Goal: Task Accomplishment & Management: Complete application form

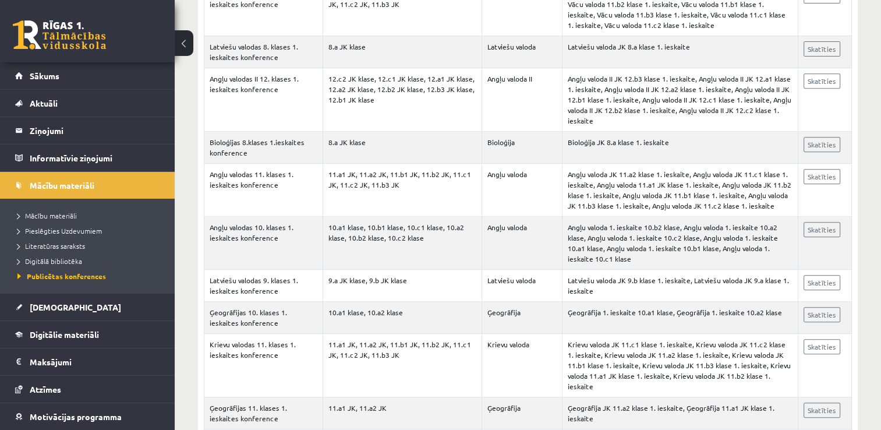
scroll to position [8, 0]
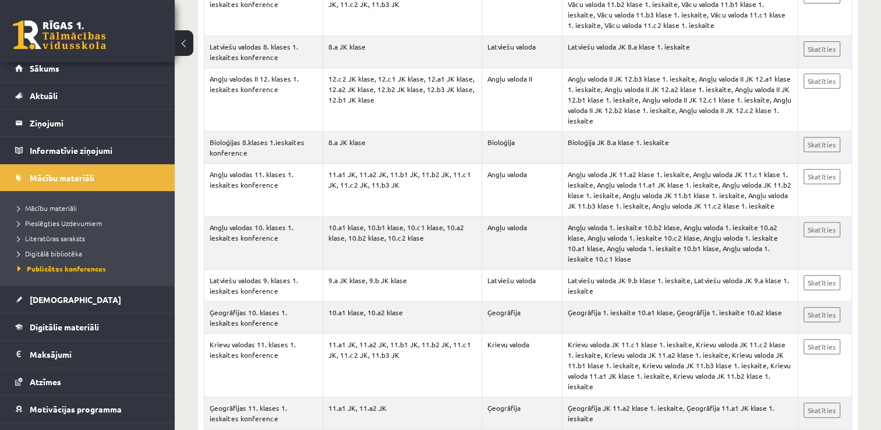
click at [491, 89] on td "Angļu valoda II" at bounding box center [522, 99] width 80 height 63
click at [65, 297] on link "[DEMOGRAPHIC_DATA]" at bounding box center [87, 299] width 145 height 27
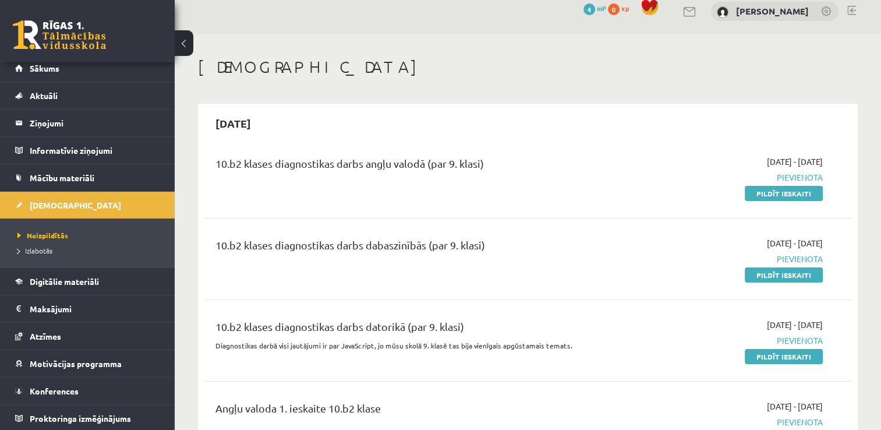
scroll to position [140, 0]
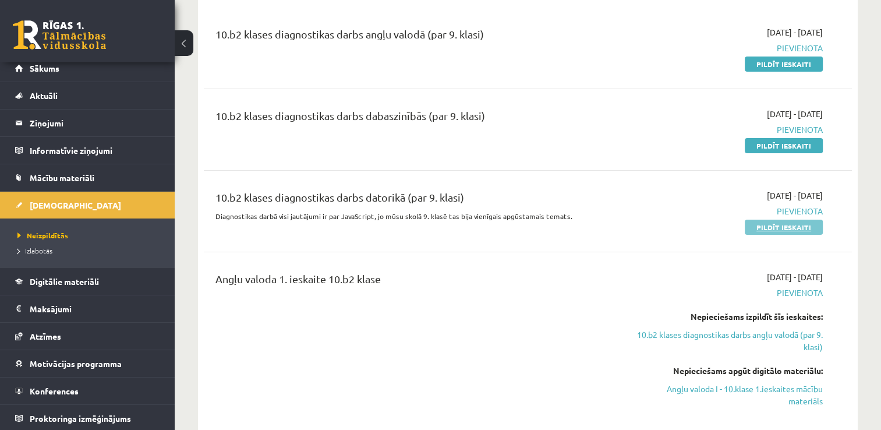
click at [762, 227] on link "Pildīt ieskaiti" at bounding box center [784, 227] width 78 height 15
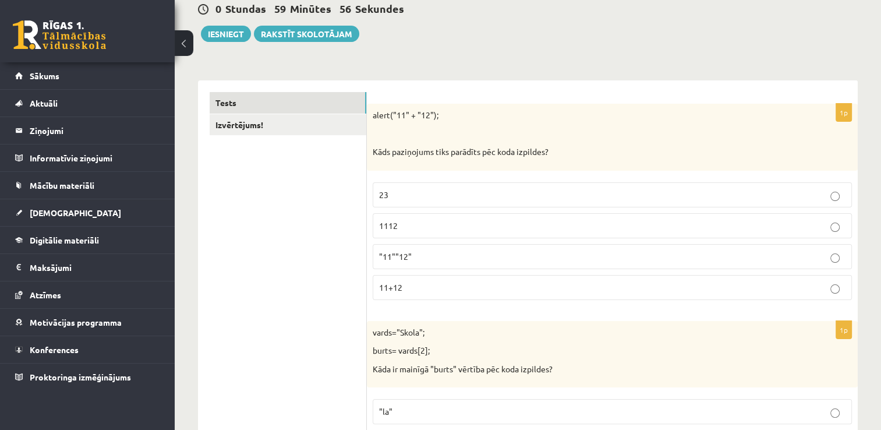
scroll to position [207, 0]
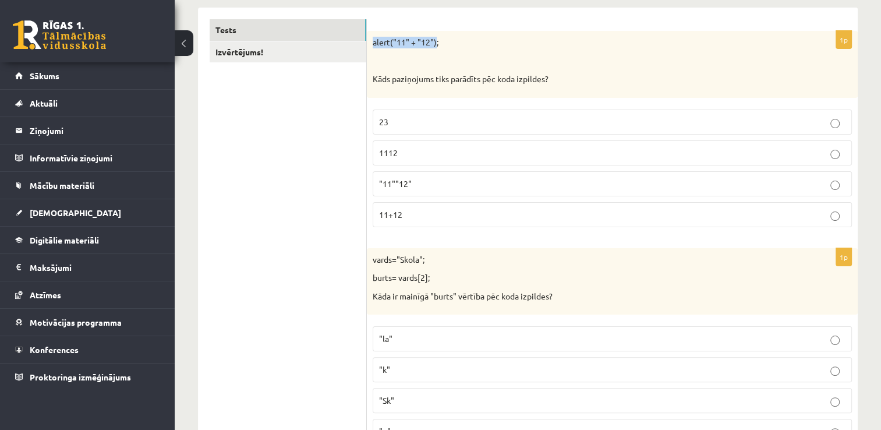
drag, startPoint x: 372, startPoint y: 41, endPoint x: 436, endPoint y: 41, distance: 64.1
click at [436, 41] on div "alert("11" + "12"); Kāds paziņojums tiks parādīts pēc koda izpildes?" at bounding box center [612, 64] width 491 height 67
copy p "alert("11" + "12")"
click at [380, 148] on span "1112" at bounding box center [388, 152] width 19 height 10
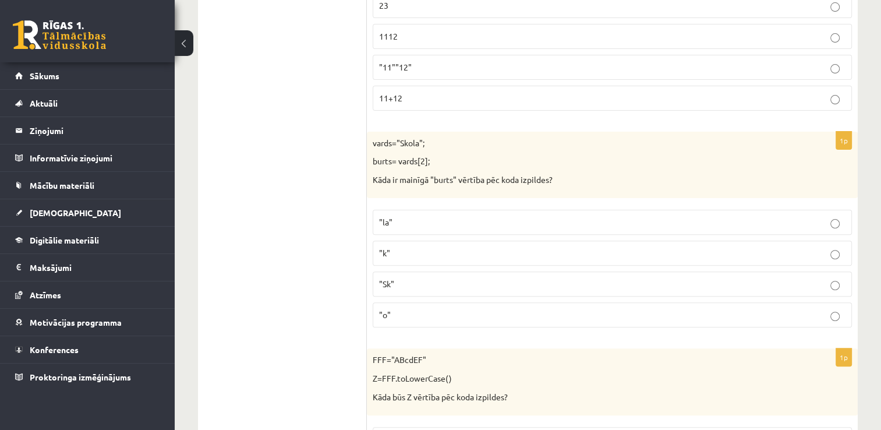
scroll to position [324, 0]
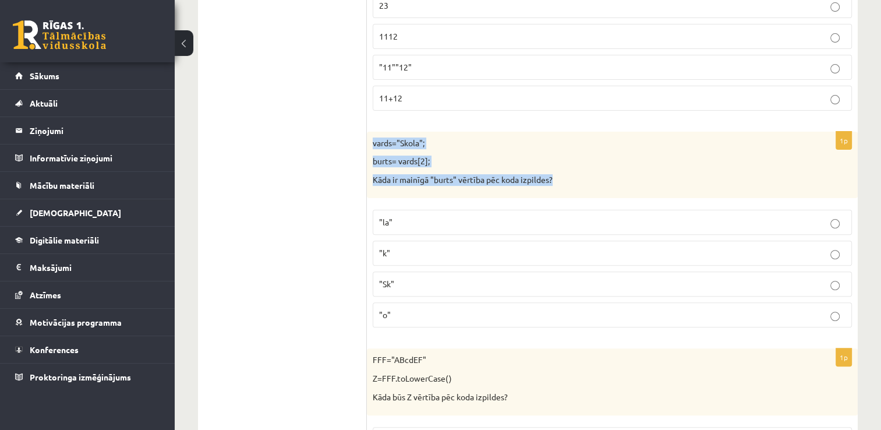
drag, startPoint x: 370, startPoint y: 136, endPoint x: 558, endPoint y: 184, distance: 194.1
click at [558, 184] on div "vards="Skola"; burts= vards[2]; Kāda ir mainīgā "burts" vērtība pēc koda izpild…" at bounding box center [612, 165] width 491 height 67
copy div "vards="Skola"; burts= vards[2]; Kāda ir mainīgā "burts" vērtība pēc koda izpild…"
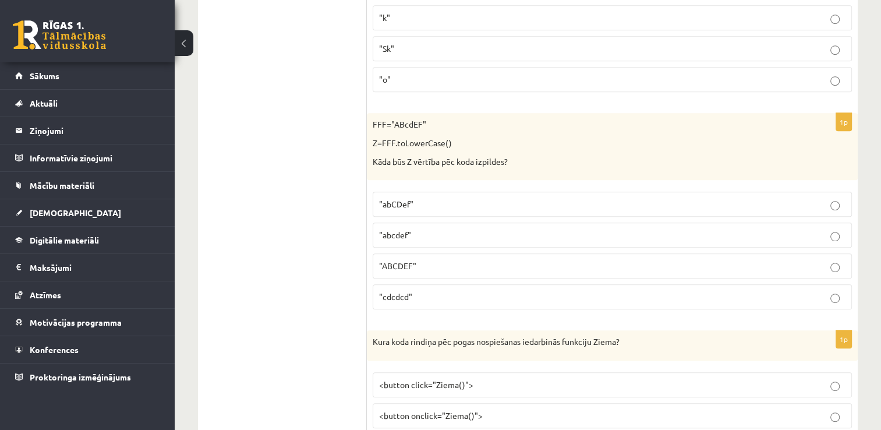
scroll to position [557, 0]
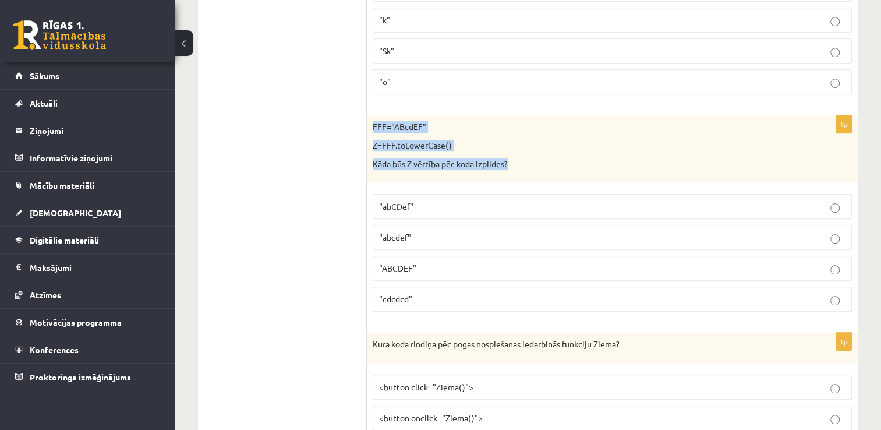
drag, startPoint x: 369, startPoint y: 120, endPoint x: 524, endPoint y: 174, distance: 163.9
click at [524, 174] on div "FFF="ABcdEF" Z=FFF.toLowerCase() Kāda būs Z vērtība pēc koda izpildes?" at bounding box center [612, 148] width 491 height 67
copy div "FFF="ABcdEF" Z=FFF.toLowerCase() Kāda būs Z vērtība pēc koda izpildes?"
click at [397, 269] on span ""ABCDEF"" at bounding box center [397, 268] width 37 height 10
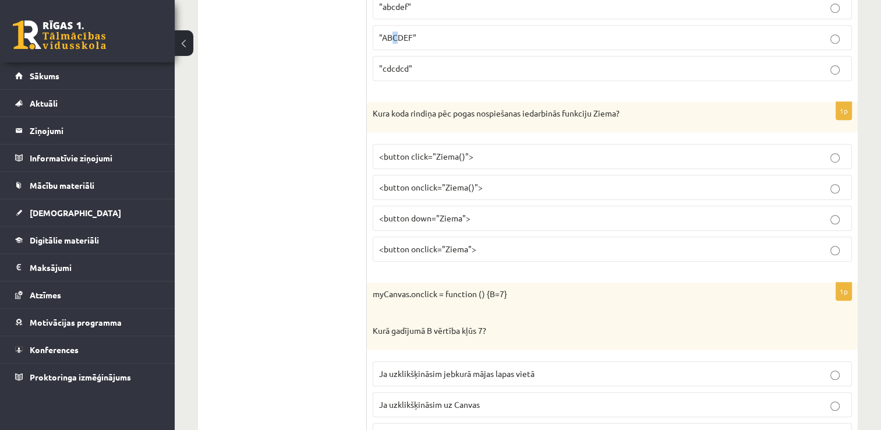
scroll to position [790, 0]
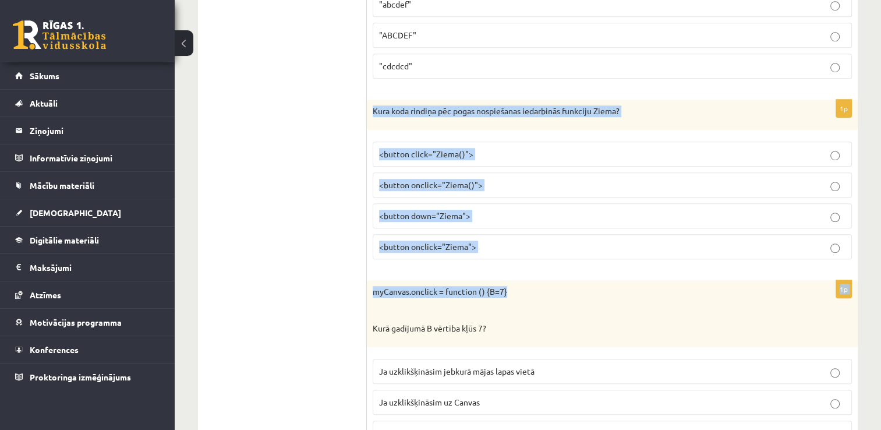
drag, startPoint x: 370, startPoint y: 101, endPoint x: 531, endPoint y: 275, distance: 236.5
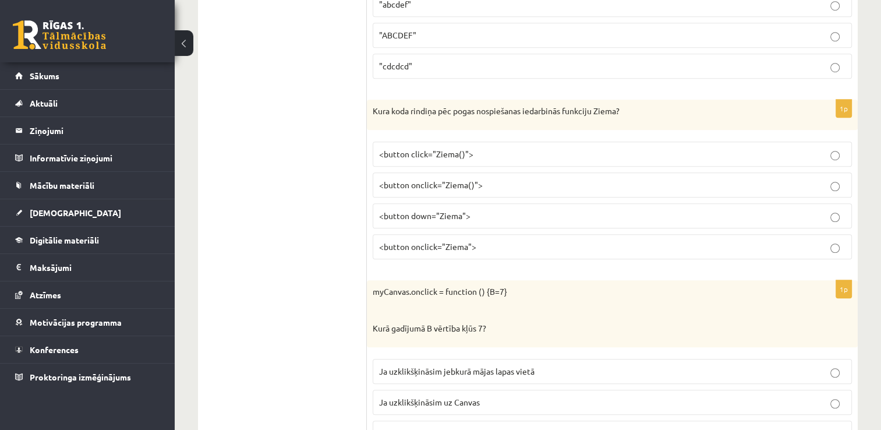
drag, startPoint x: 531, startPoint y: 275, endPoint x: 514, endPoint y: 299, distance: 30.1
click at [514, 299] on div "myCanvas.onclick = function () {B=7} Kurā gadījumā B vērtība kļūs 7?" at bounding box center [612, 313] width 491 height 67
drag, startPoint x: 372, startPoint y: 107, endPoint x: 652, endPoint y: 133, distance: 281.3
click at [543, 309] on p at bounding box center [583, 310] width 421 height 12
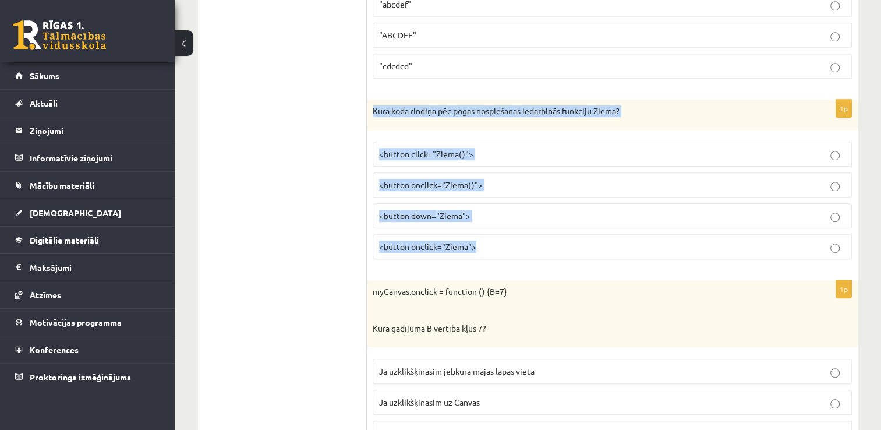
drag, startPoint x: 370, startPoint y: 108, endPoint x: 609, endPoint y: 246, distance: 275.5
click at [609, 246] on div "1p Kura koda rindiņa pēc pogas nospiešanas iedarbinās funkciju Ziema? <button c…" at bounding box center [612, 184] width 491 height 169
copy div "Kura koda rindiņa pēc pogas nospiešanas iedarbinās funkciju Ziema? <button clic…"
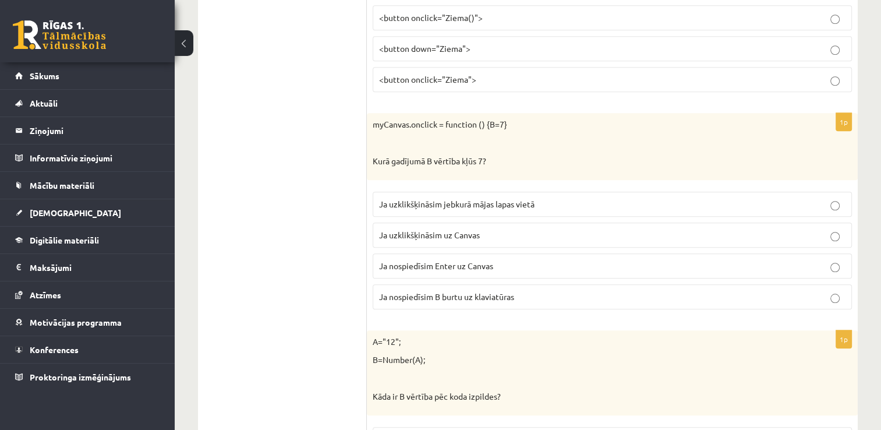
scroll to position [964, 0]
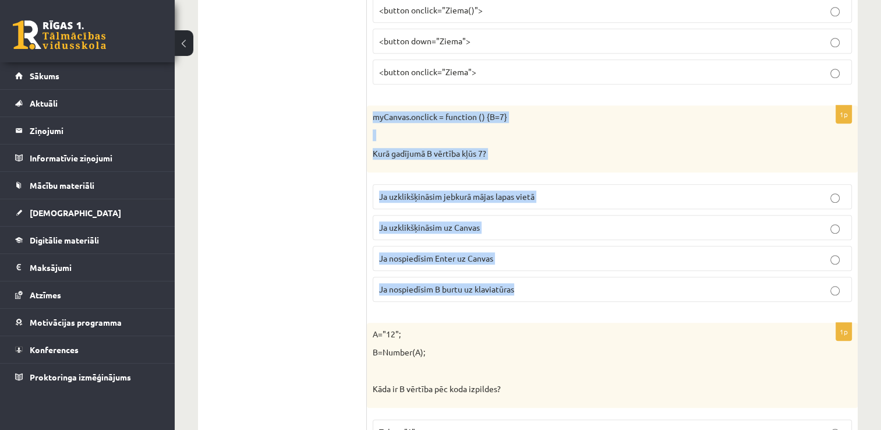
drag, startPoint x: 370, startPoint y: 109, endPoint x: 553, endPoint y: 297, distance: 261.5
click at [553, 297] on div "1p myCanvas.onclick = function () {B=7} Kurā gadījumā B vērtība kļūs 7? Ja uzkl…" at bounding box center [612, 208] width 491 height 206
copy div "myCanvas.onclick = function () {B=7} Kurā gadījumā B vērtība kļūs 7? Ja uzklikš…"
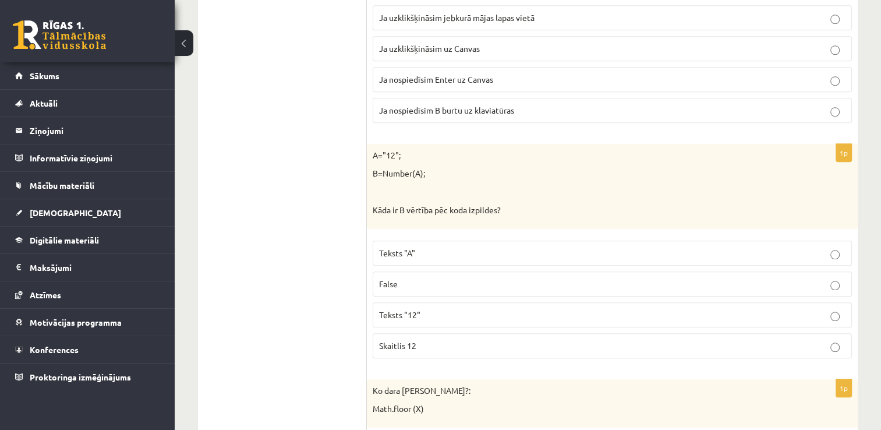
scroll to position [1197, 0]
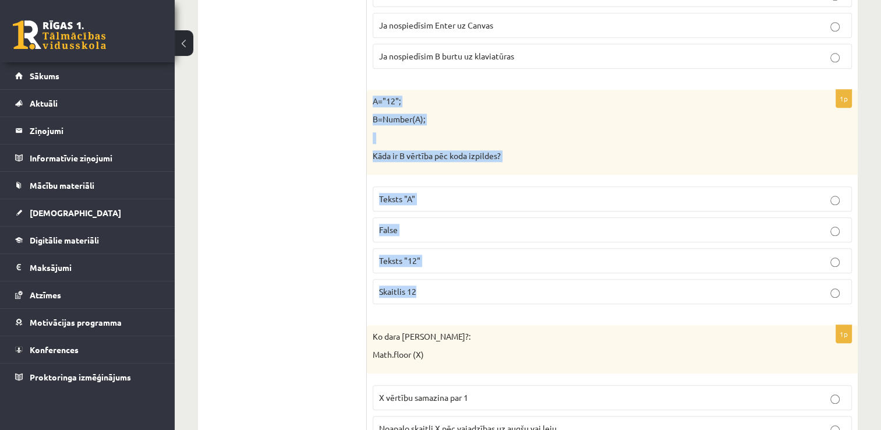
drag, startPoint x: 372, startPoint y: 94, endPoint x: 464, endPoint y: 290, distance: 216.0
click at [464, 290] on div "1p A="12"; B=Number(A); Kāda ir B vērtība pēc koda izpildes? Teksts "A" False T…" at bounding box center [612, 202] width 491 height 224
copy div "A="12"; B=Number(A); Kāda ir B vērtība pēc koda izpildes? Teksts "A" False Teks…"
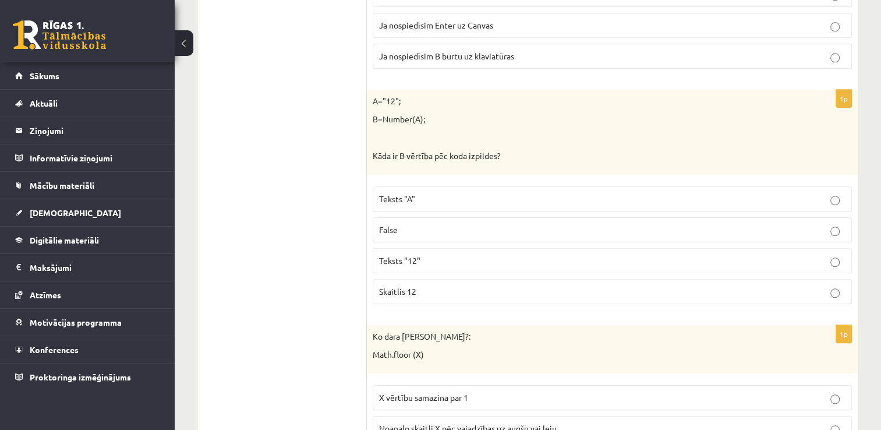
click at [447, 287] on p "Skaitlis 12" at bounding box center [612, 291] width 466 height 12
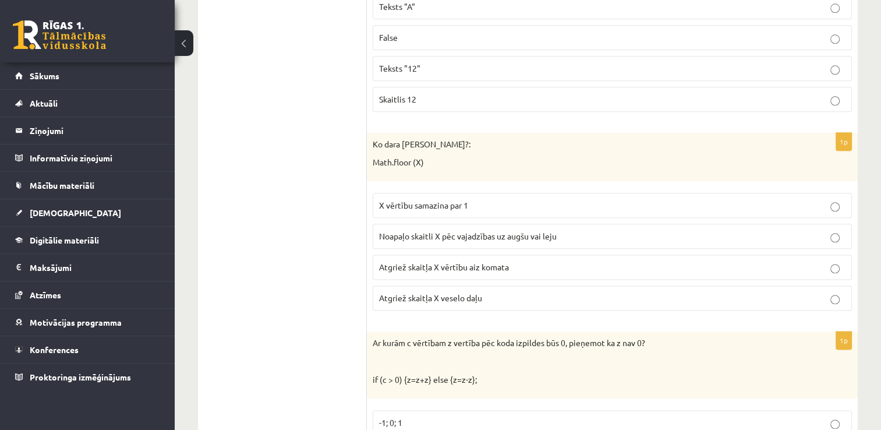
scroll to position [1430, 0]
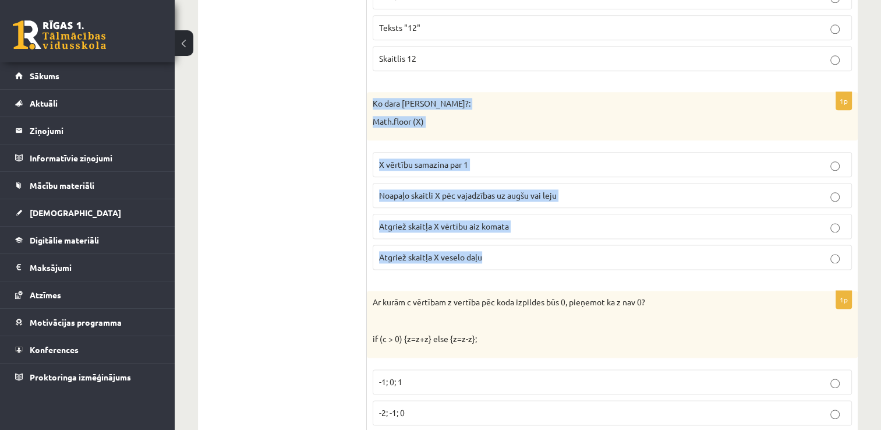
drag, startPoint x: 370, startPoint y: 100, endPoint x: 526, endPoint y: 255, distance: 219.5
click at [526, 255] on div "1p Ko dara koda rindiņa?: Math.floor (X) X vērtību samazina par 1 Noapaļo skait…" at bounding box center [612, 185] width 491 height 187
copy div "Ko dara koda rindiņa?: Math.floor (X) X vērtību samazina par 1 Noapaļo skaitli …"
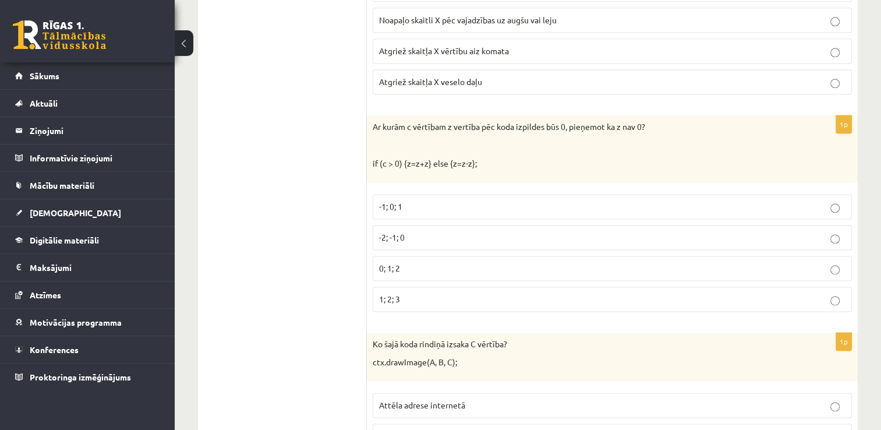
scroll to position [1663, 0]
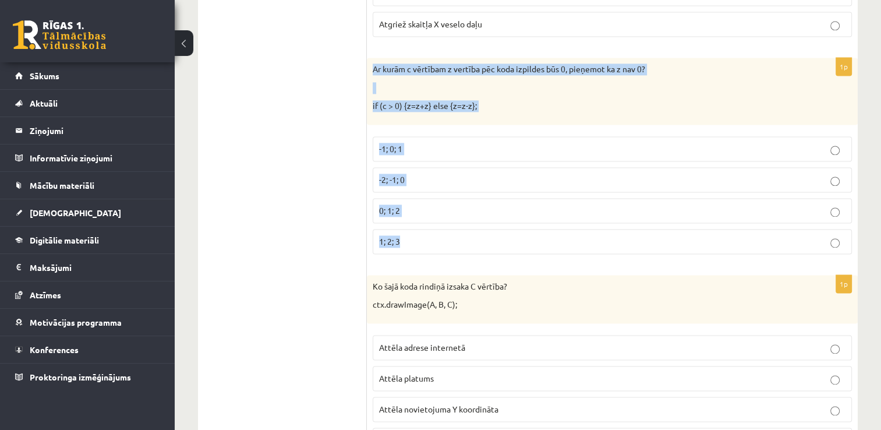
drag, startPoint x: 371, startPoint y: 66, endPoint x: 624, endPoint y: 239, distance: 306.2
click at [624, 239] on div "1p Ar kurām c vērtībam z vertība pēc koda izpildes būs 0, pieņemot ka z nav 0? …" at bounding box center [612, 161] width 491 height 206
copy div "Ar kurām c vērtībam z vertība pēc koda izpildes būs 0, pieņemot ka z nav 0? if …"
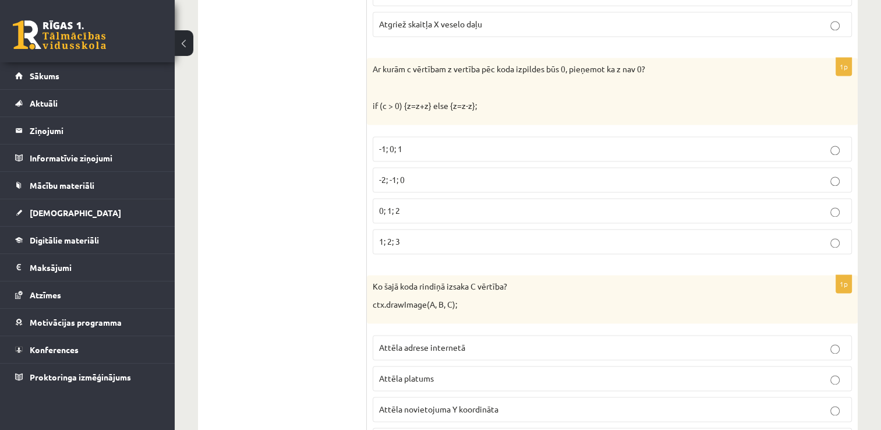
click at [841, 174] on p "-2; -1; 0" at bounding box center [612, 180] width 466 height 12
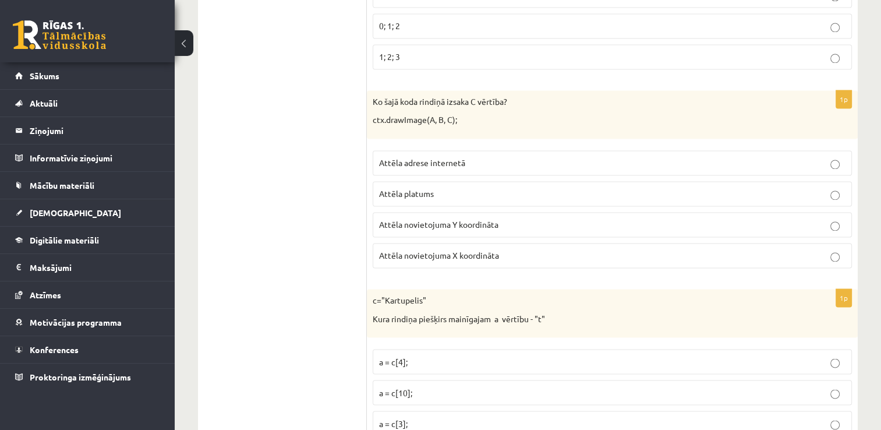
scroll to position [1838, 0]
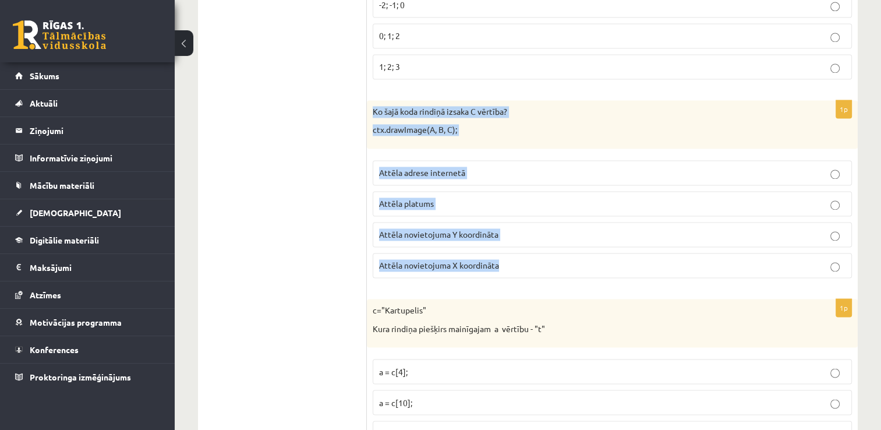
drag, startPoint x: 369, startPoint y: 100, endPoint x: 589, endPoint y: 273, distance: 280.0
click at [589, 273] on div "1p Ko šajā koda rindiņā izsaka C vērtība? ctx.drawImage(A, B, C); Attēla adrese…" at bounding box center [612, 193] width 491 height 187
copy div "Ko šajā koda rindiņā izsaka C vērtība? ctx.drawImage(A, B, C); Attēla adrese in…"
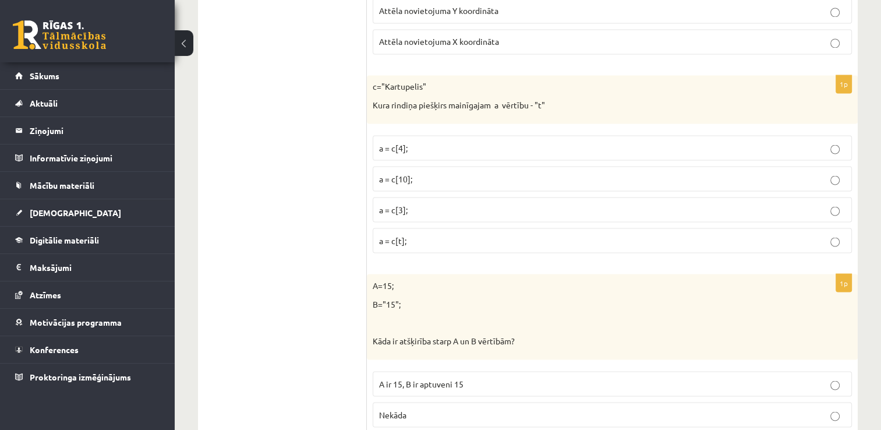
scroll to position [2071, 0]
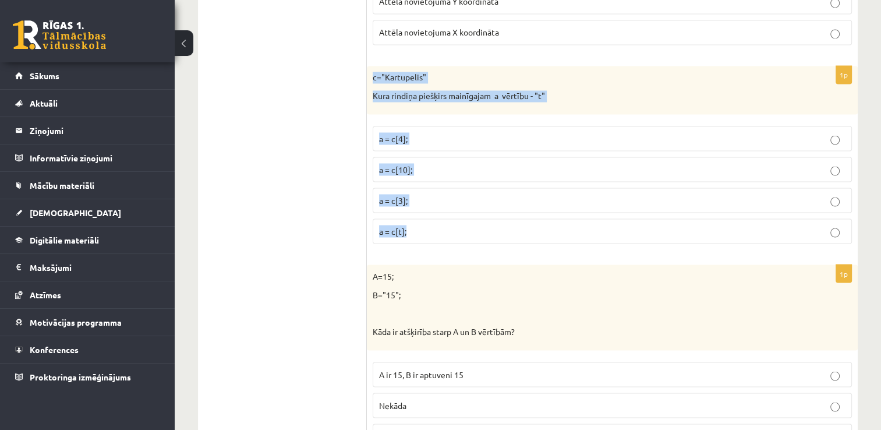
drag, startPoint x: 373, startPoint y: 65, endPoint x: 816, endPoint y: 207, distance: 465.2
click at [816, 207] on div "1p c="Kartupelis" Kura rindiņa piešķirs mainīgajam a vērtību - "t" a = c[4]; a …" at bounding box center [612, 159] width 491 height 187
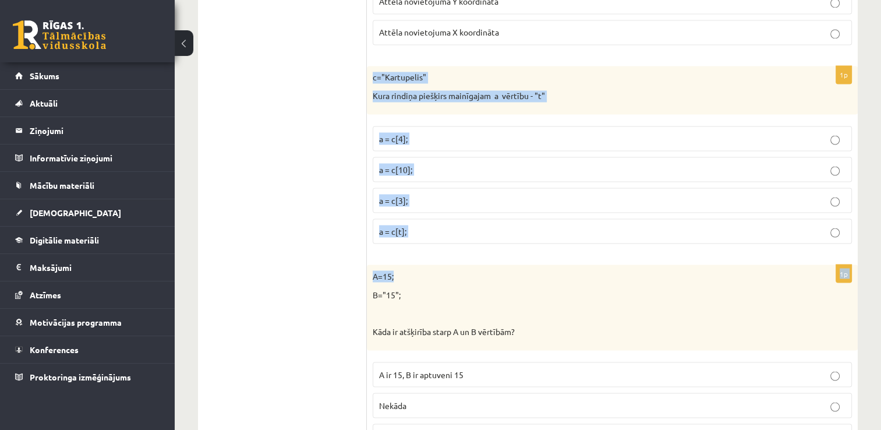
drag, startPoint x: 367, startPoint y: 64, endPoint x: 553, endPoint y: 247, distance: 260.7
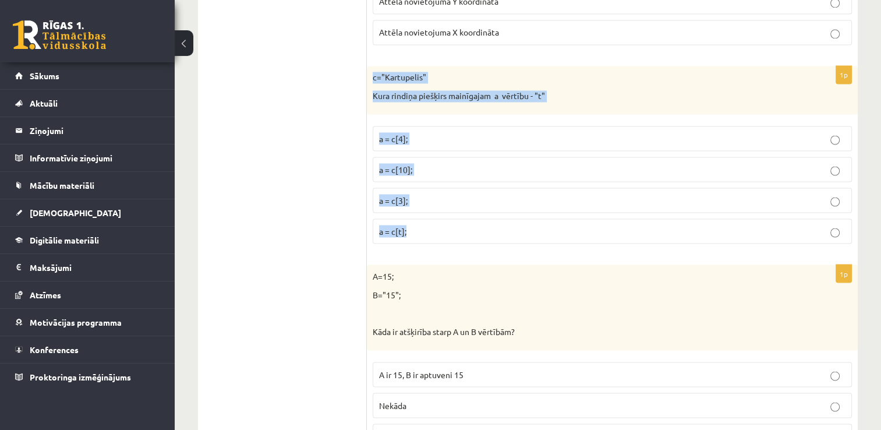
drag, startPoint x: 373, startPoint y: 68, endPoint x: 561, endPoint y: 225, distance: 245.2
click at [561, 225] on div "1p c="Kartupelis" Kura rindiņa piešķirs mainīgajam a vērtību - "t" a = c[4]; a …" at bounding box center [612, 159] width 491 height 187
copy div "c="Kartupelis" Kura rindiņa piešķirs mainīgajam a vērtību - "t" a = c[4]; a = c…"
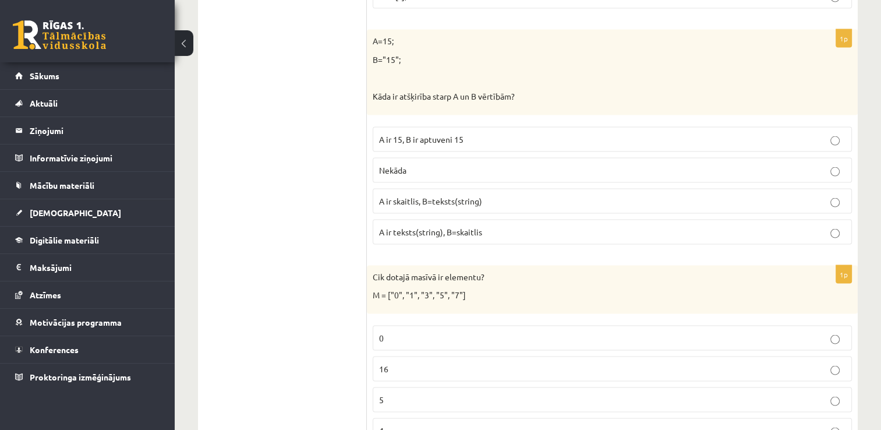
scroll to position [2304, 0]
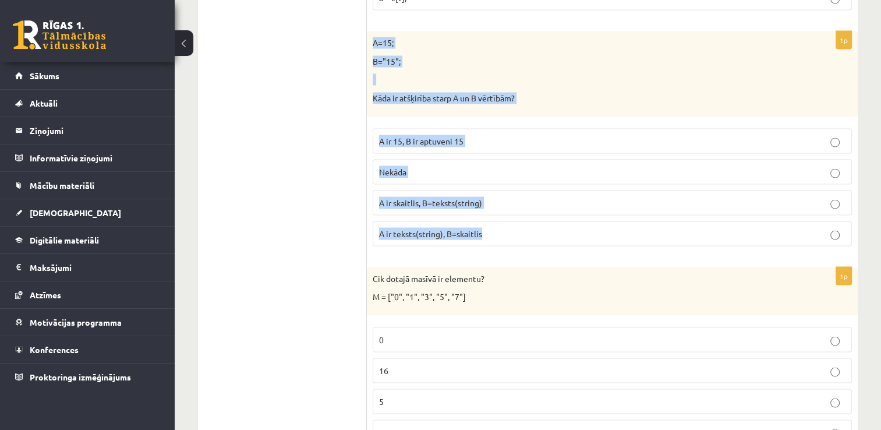
drag, startPoint x: 373, startPoint y: 34, endPoint x: 507, endPoint y: 240, distance: 246.2
click at [507, 240] on div "1p A=15; B="15"; Kāda ir atšķirība starp A un B vērtībām? A ir 15, B ir aptuven…" at bounding box center [612, 143] width 491 height 224
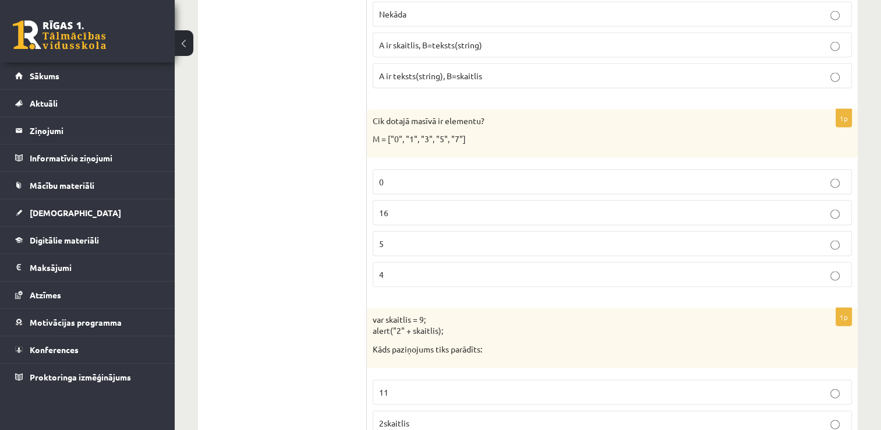
scroll to position [2478, 0]
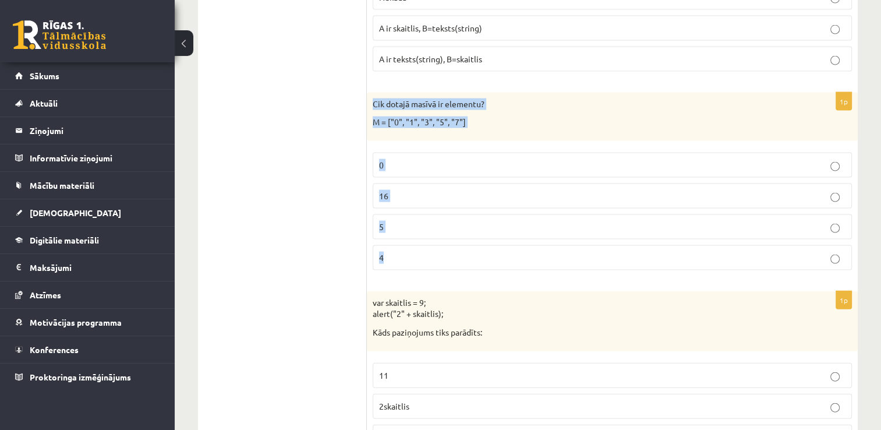
drag, startPoint x: 370, startPoint y: 90, endPoint x: 546, endPoint y: 236, distance: 228.7
click at [546, 236] on div "1p Cik dotajā masīvā ir elementu? M = ["0", "1", "3", "5", "7"] 0 16 5 4" at bounding box center [612, 186] width 491 height 187
click at [382, 221] on span "5" at bounding box center [381, 226] width 5 height 10
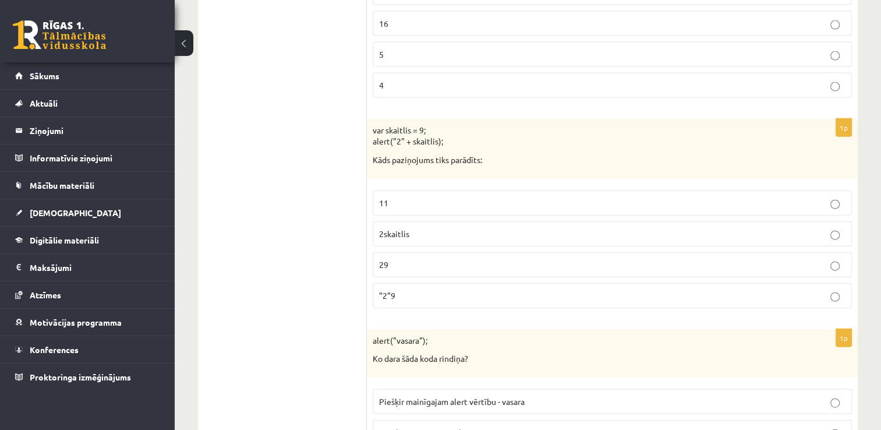
scroll to position [2653, 0]
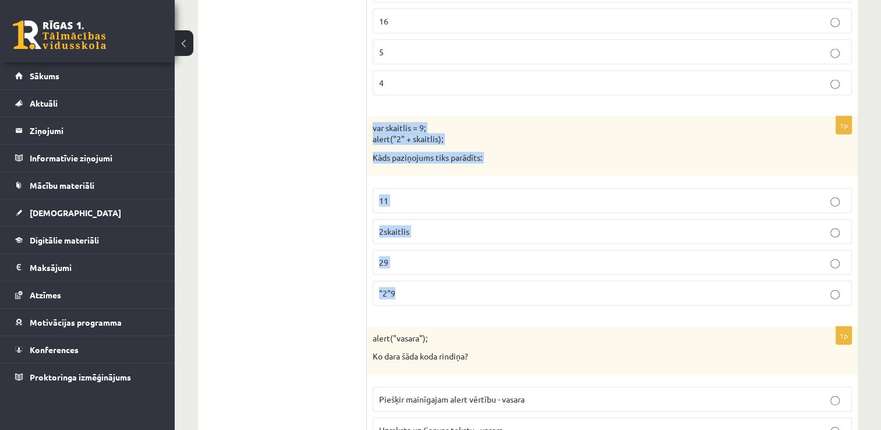
drag, startPoint x: 373, startPoint y: 115, endPoint x: 528, endPoint y: 290, distance: 233.9
click at [528, 290] on div "1p var skaitlis = 9; alert("2" + skaitlis); Kāds paziņojums tiks parādīts: 11 2…" at bounding box center [612, 215] width 491 height 199
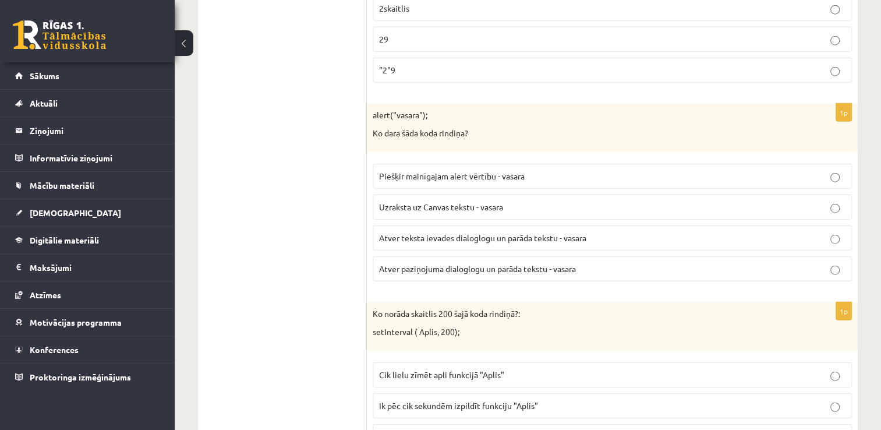
scroll to position [2886, 0]
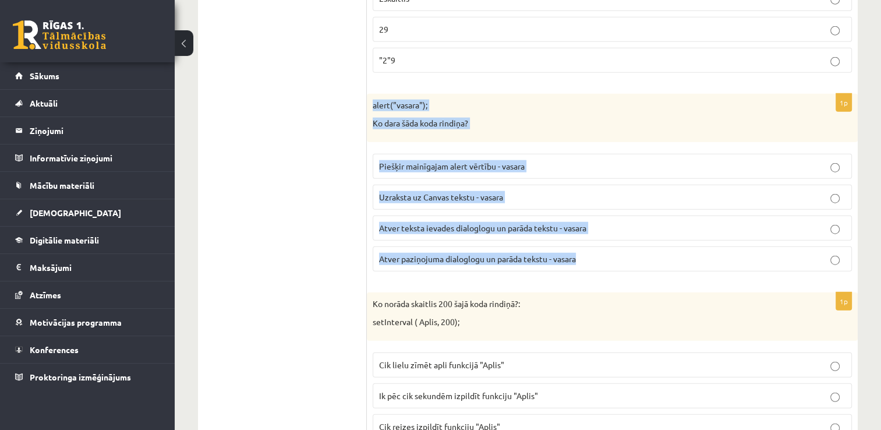
drag, startPoint x: 374, startPoint y: 91, endPoint x: 594, endPoint y: 254, distance: 273.5
click at [594, 254] on div "1p alert("vasara"); Ko dara šāda koda rindiņa? Piešķir mainīgajam alert vērtību…" at bounding box center [612, 187] width 491 height 187
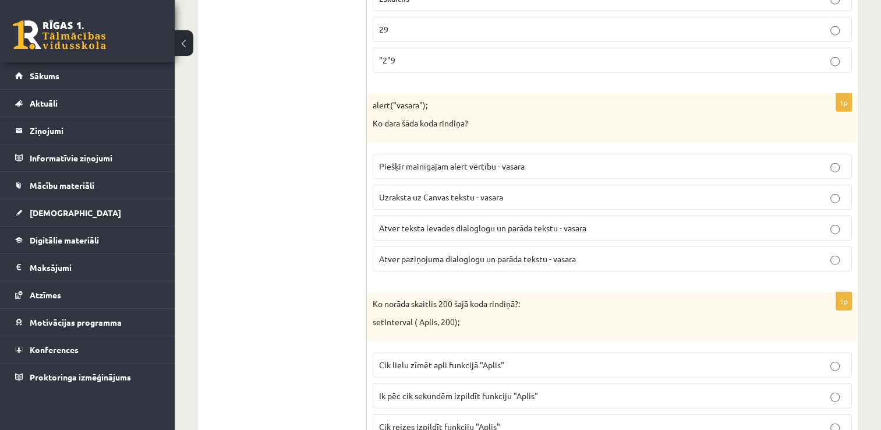
click at [248, 158] on ul "Tests Izvērtējums!" at bounding box center [288, 374] width 157 height 6069
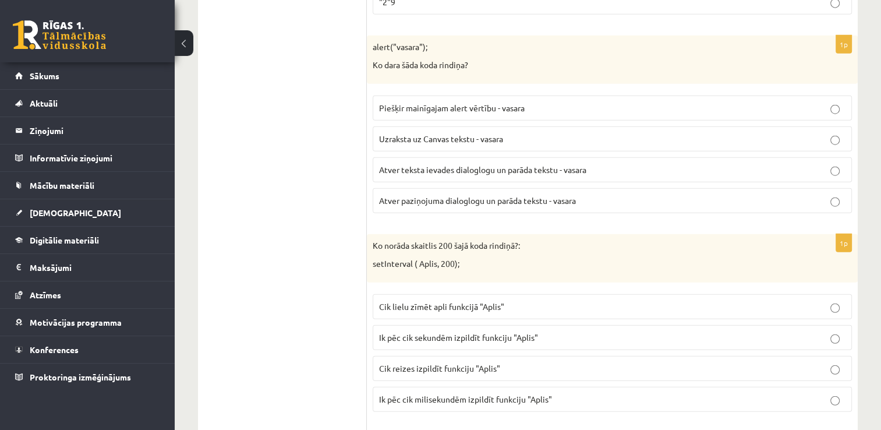
scroll to position [2944, 0]
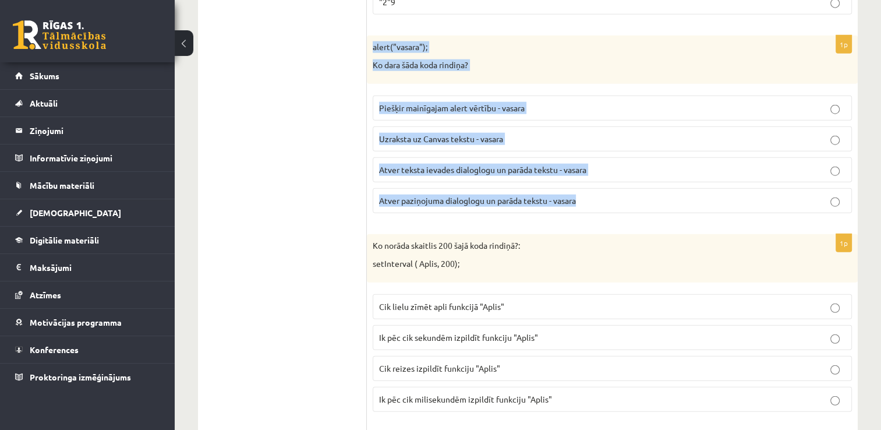
drag, startPoint x: 371, startPoint y: 30, endPoint x: 585, endPoint y: 197, distance: 271.3
click at [585, 197] on div "1p alert("vasara"); Ko dara šāda koda rindiņa? Piešķir mainīgajam alert vērtību…" at bounding box center [612, 129] width 491 height 187
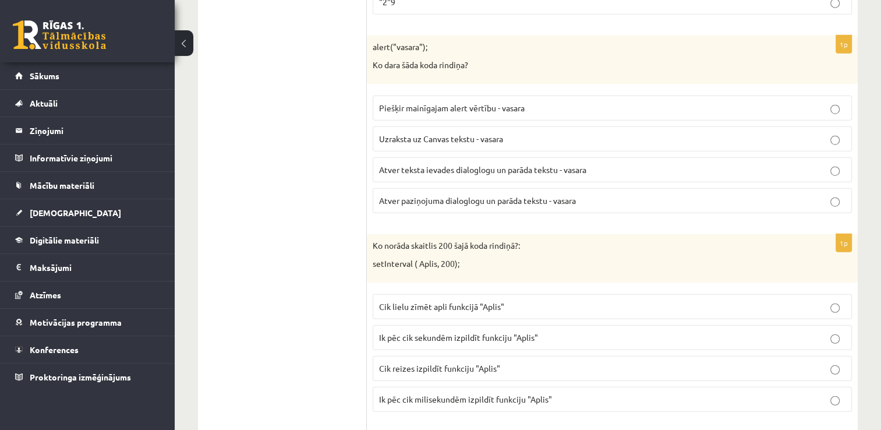
click at [238, 190] on ul "Tests Izvērtējums!" at bounding box center [288, 316] width 157 height 6069
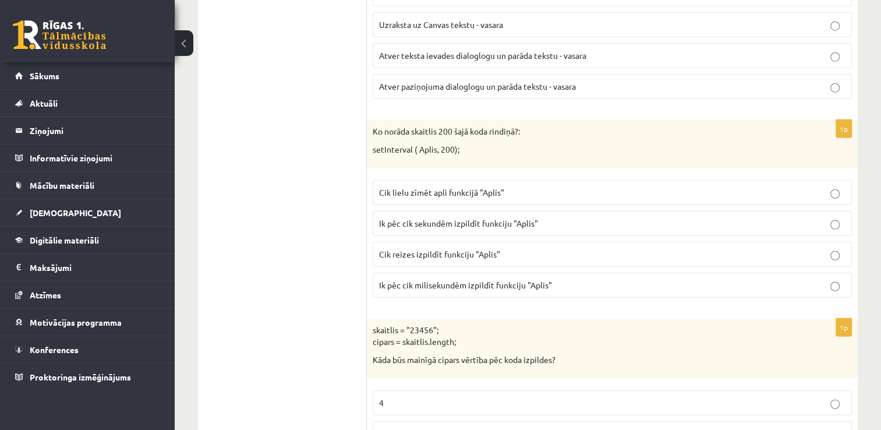
scroll to position [3061, 0]
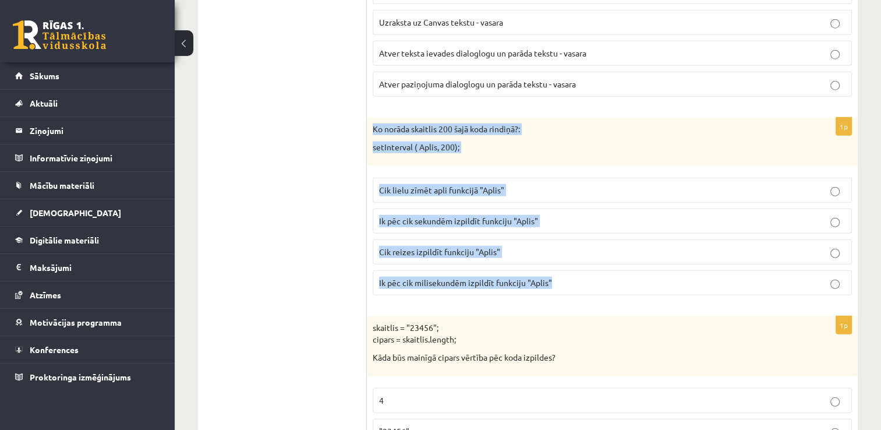
drag, startPoint x: 369, startPoint y: 115, endPoint x: 551, endPoint y: 267, distance: 236.9
click at [551, 267] on div "1p Ko norāda skaitlis 200 šajā koda rindiņā?: setInterval ( Aplis, 200); Cik li…" at bounding box center [612, 211] width 491 height 187
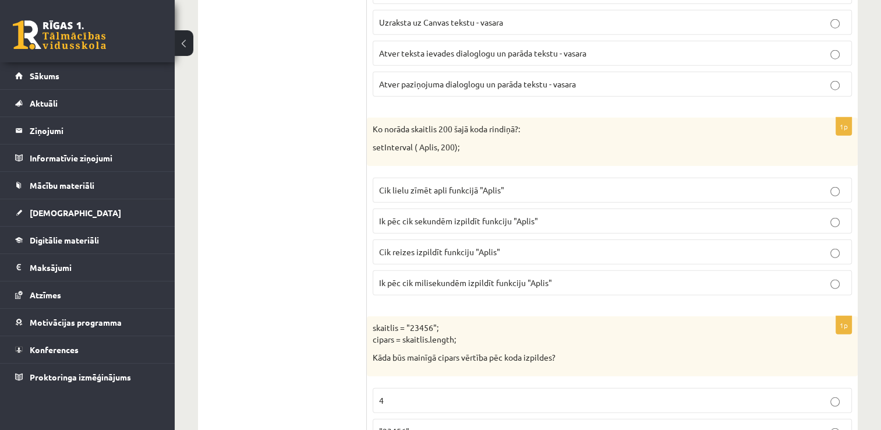
click at [285, 204] on ul "Tests Izvērtējums!" at bounding box center [288, 200] width 157 height 6069
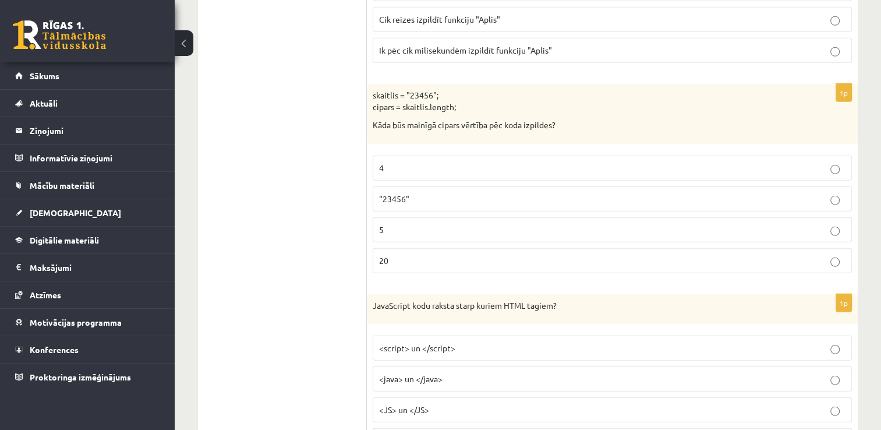
scroll to position [3294, 0]
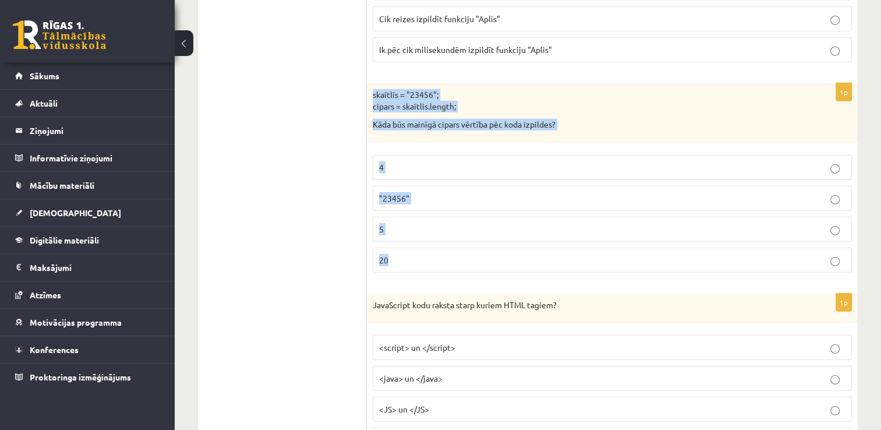
drag, startPoint x: 368, startPoint y: 79, endPoint x: 562, endPoint y: 248, distance: 257.1
click at [562, 248] on div "1p skaitlis = "23456"; cipars = skaitlis.length; Kāda būs mainīgā cipars vērtīb…" at bounding box center [612, 182] width 491 height 199
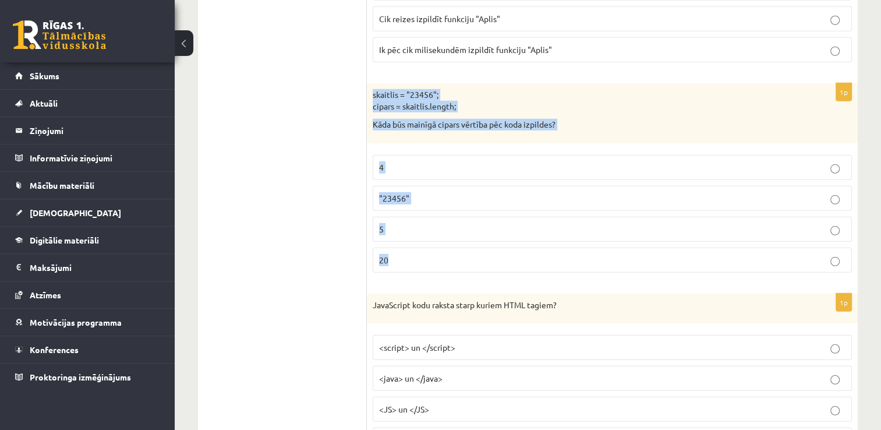
drag, startPoint x: 370, startPoint y: 83, endPoint x: 589, endPoint y: 260, distance: 281.2
click at [589, 260] on div "1p skaitlis = "23456"; cipars = skaitlis.length; Kāda būs mainīgā cipars vērtīb…" at bounding box center [612, 182] width 491 height 199
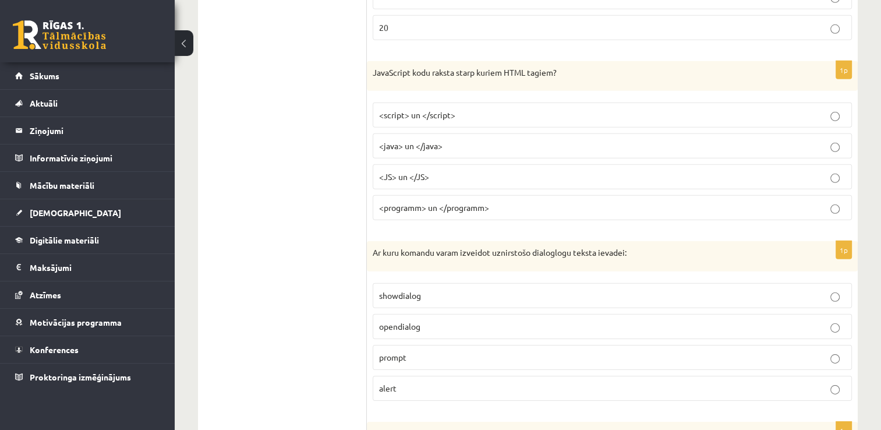
scroll to position [3527, 0]
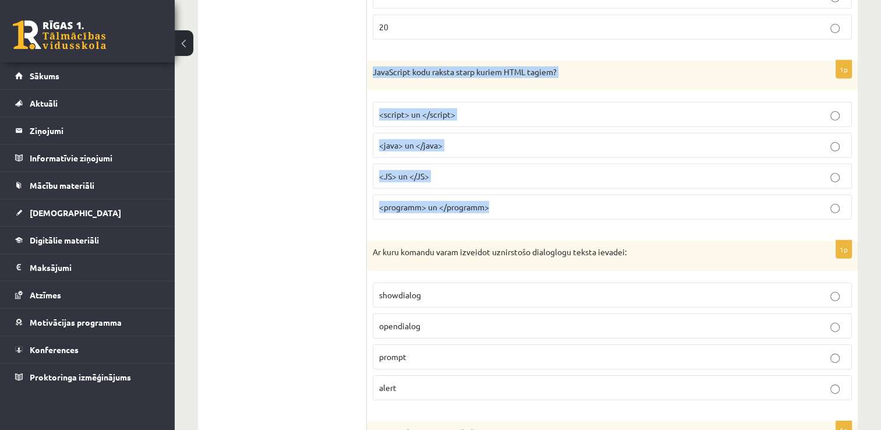
drag, startPoint x: 370, startPoint y: 57, endPoint x: 575, endPoint y: 192, distance: 245.5
click at [575, 192] on div "1p JavaScript kodu raksta starp kuriem HTML tagiem? <script> un </script> <java…" at bounding box center [612, 145] width 491 height 169
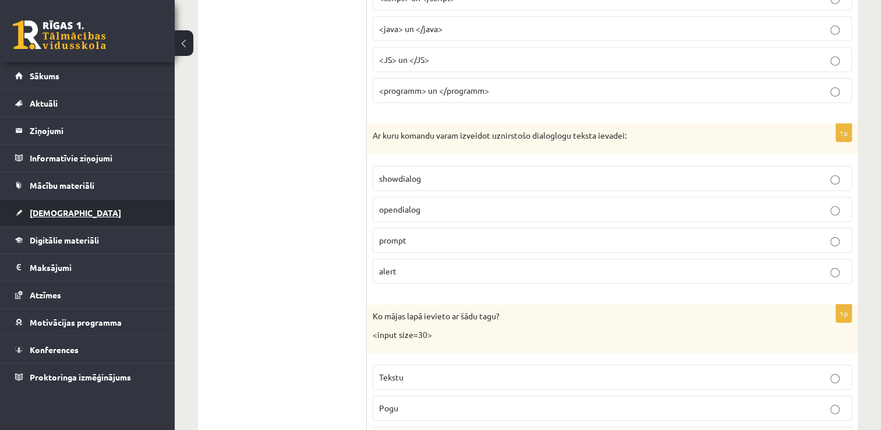
scroll to position [3643, 0]
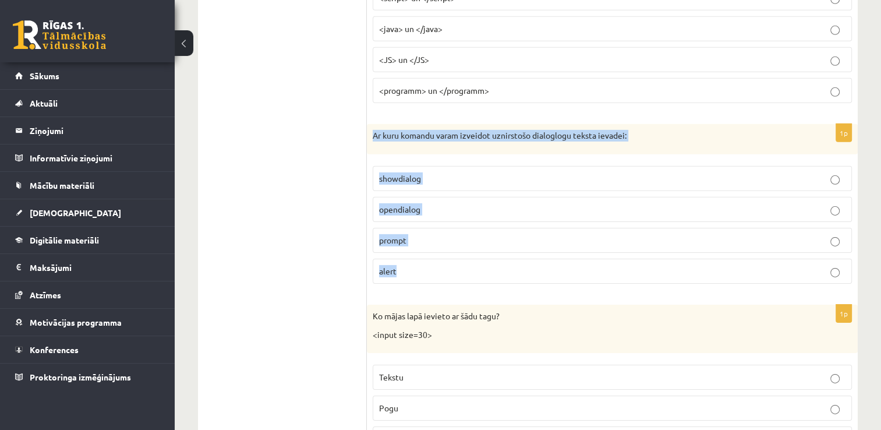
drag, startPoint x: 367, startPoint y: 115, endPoint x: 642, endPoint y: 258, distance: 309.2
click at [642, 258] on div "1p Ar kuru komandu varam izveidot uznirstošo dialoglogu teksta ievadei: showdia…" at bounding box center [612, 208] width 491 height 169
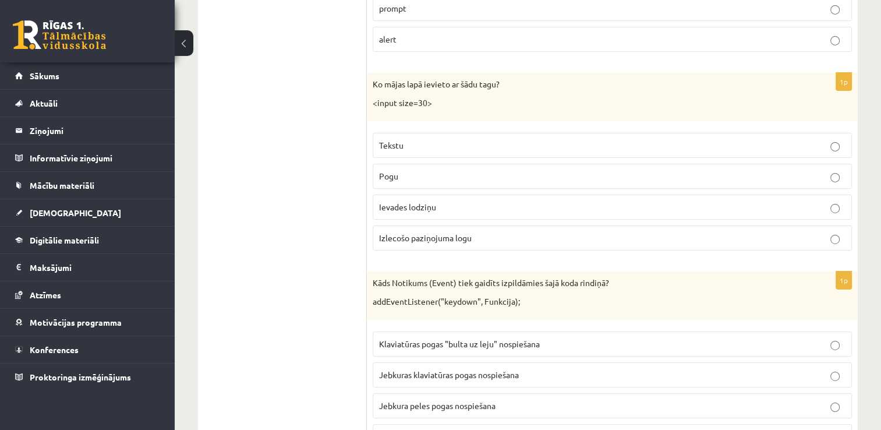
scroll to position [3876, 0]
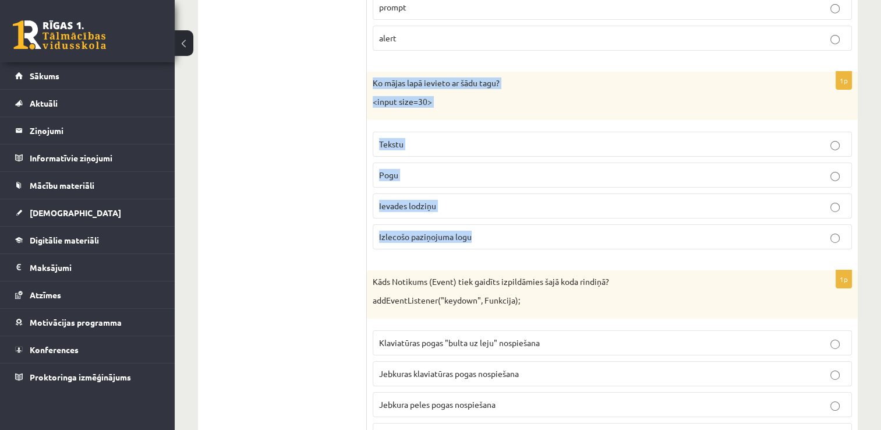
drag, startPoint x: 370, startPoint y: 64, endPoint x: 491, endPoint y: 223, distance: 199.9
click at [491, 223] on div "1p Ko mājas lapā ievieto ar šādu tagu? <input size=30> Tekstu Pogu Ievades lodz…" at bounding box center [612, 165] width 491 height 187
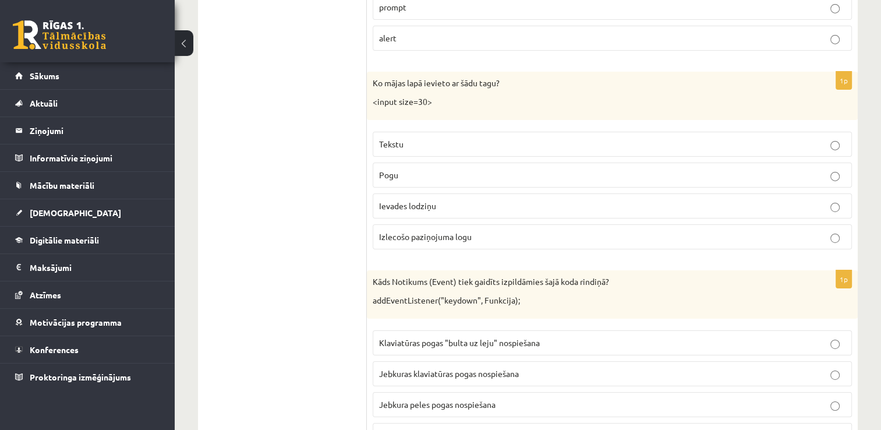
click at [828, 200] on p "Ievades lodziņu" at bounding box center [612, 206] width 466 height 12
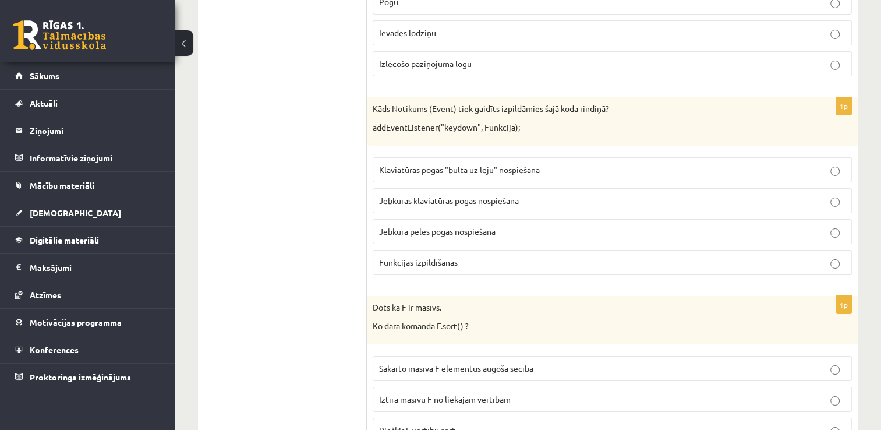
scroll to position [4051, 0]
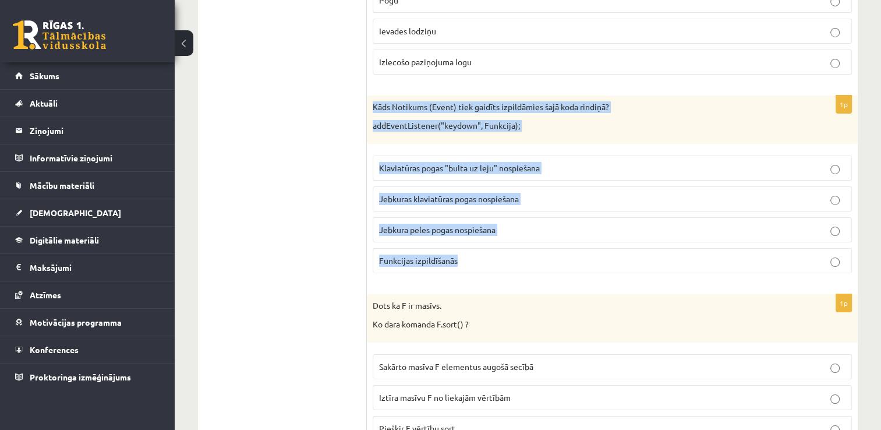
drag, startPoint x: 371, startPoint y: 85, endPoint x: 561, endPoint y: 236, distance: 243.3
click at [561, 236] on div "1p Kāds Notikums (Event) tiek gaidīts izpildāmies šajā koda rindiņā? addEventLi…" at bounding box center [612, 189] width 491 height 187
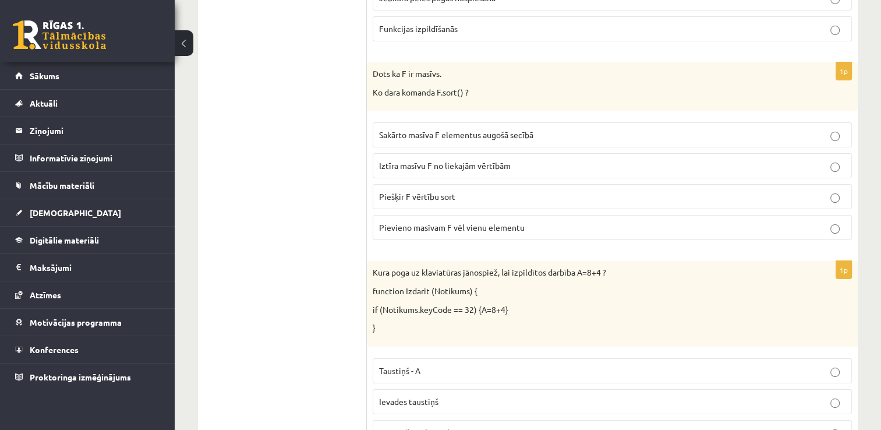
scroll to position [4284, 0]
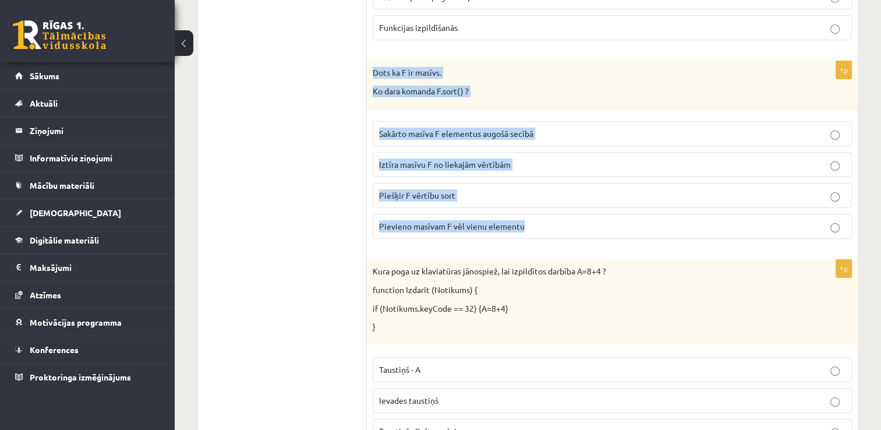
drag, startPoint x: 375, startPoint y: 53, endPoint x: 550, endPoint y: 222, distance: 243.4
click at [550, 222] on div "1p Dots ka F ir masīvs. Ko dara komanda F.sort() ? Sakārto masīva F elementus a…" at bounding box center [612, 154] width 491 height 187
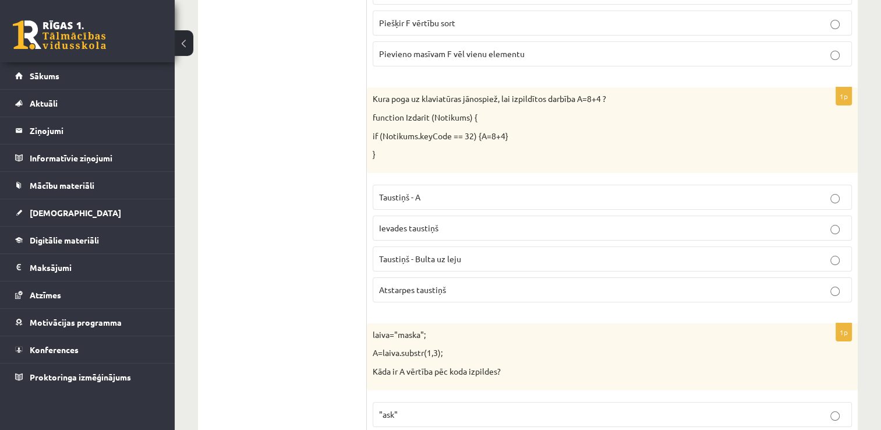
scroll to position [4458, 0]
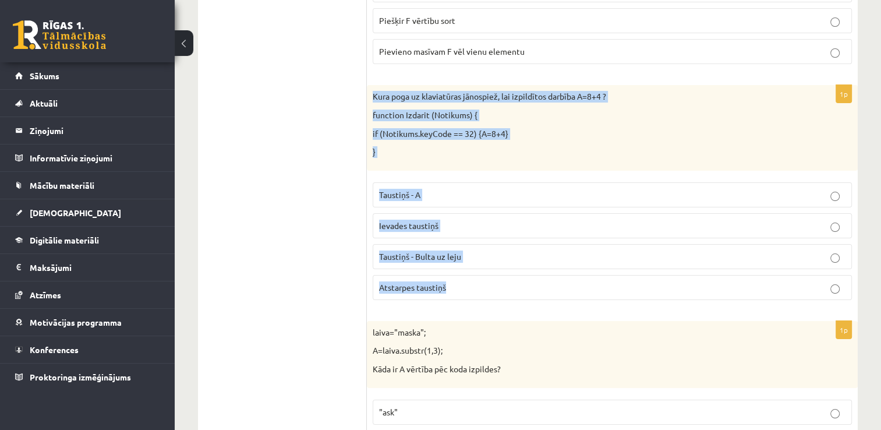
drag, startPoint x: 372, startPoint y: 73, endPoint x: 639, endPoint y: 279, distance: 337.6
click at [639, 279] on div "1p Kura poga uz klaviatūras jānospiež, lai izpildītos darbība A=8+4 ? function …" at bounding box center [612, 197] width 491 height 224
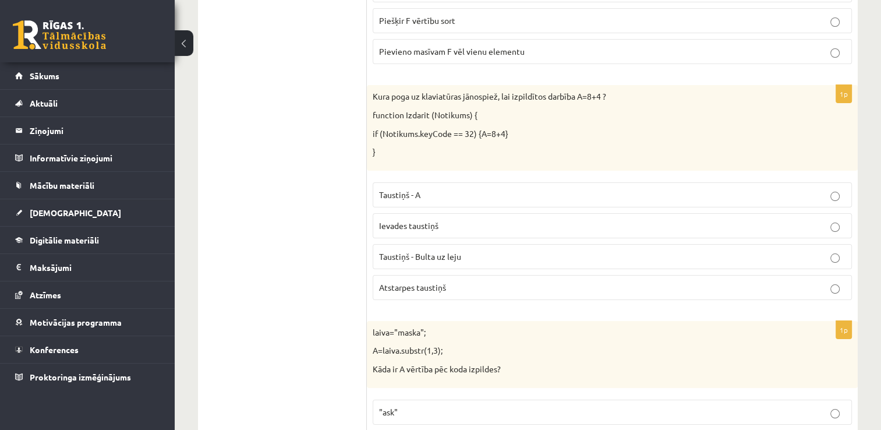
click at [840, 281] on p "Atstarpes taustiņš" at bounding box center [612, 287] width 466 height 12
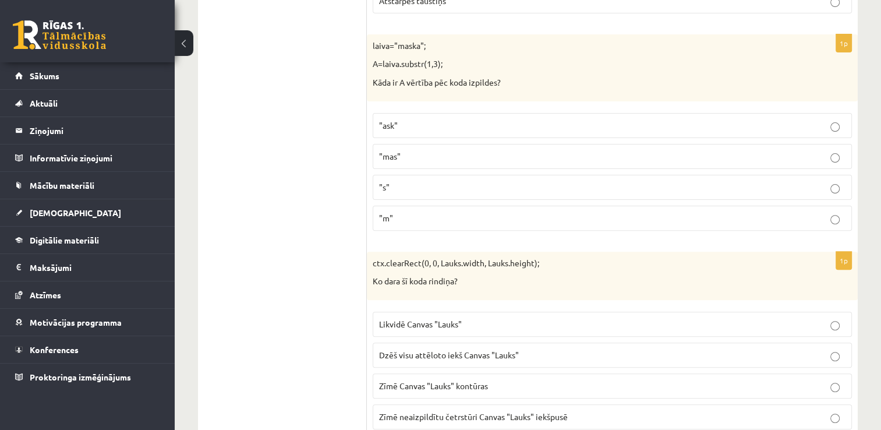
scroll to position [4750, 0]
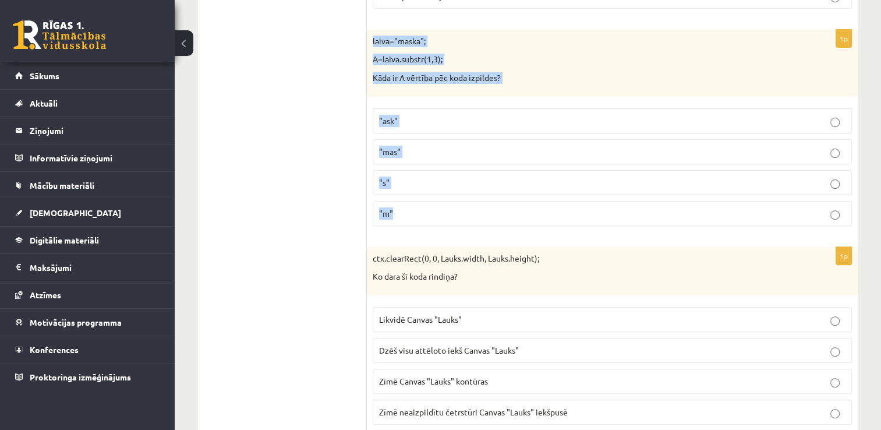
drag, startPoint x: 370, startPoint y: 15, endPoint x: 561, endPoint y: 191, distance: 259.6
click at [561, 191] on div "1p laiva="maska"; A=laiva.substr(1,3); Kāda ir A vērtība pēc koda izpildes? "as…" at bounding box center [612, 133] width 491 height 206
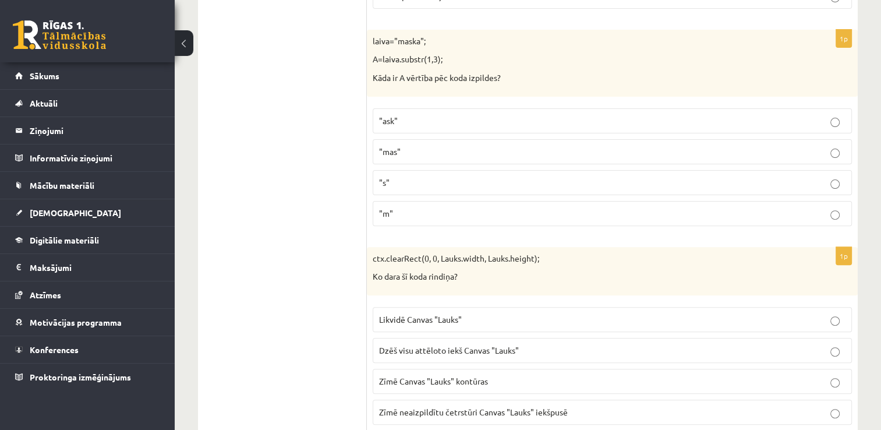
click at [418, 115] on p ""ask"" at bounding box center [612, 121] width 466 height 12
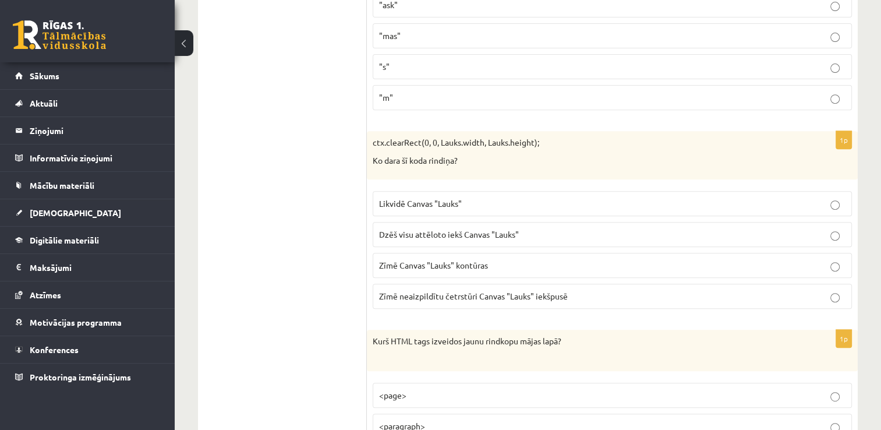
scroll to position [4866, 0]
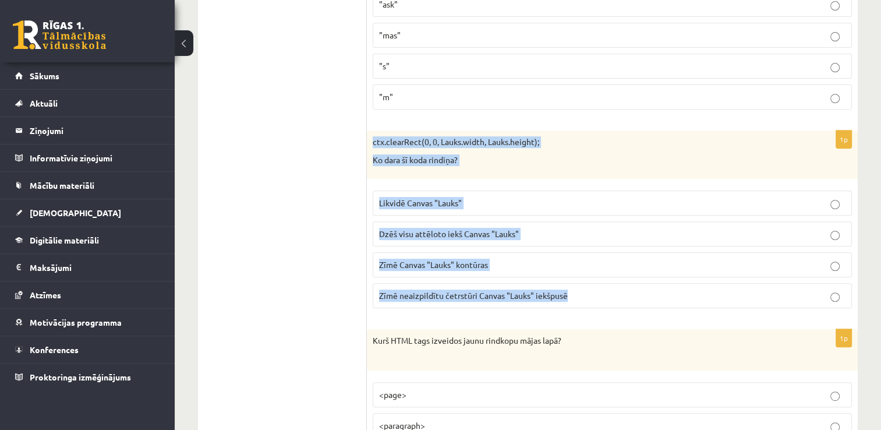
drag, startPoint x: 373, startPoint y: 118, endPoint x: 574, endPoint y: 278, distance: 256.9
click at [574, 278] on div "1p ctx.clearRect(0, 0, Lauks.width, Lauks.height); Ko dara šī koda rindiņa? Lik…" at bounding box center [612, 223] width 491 height 187
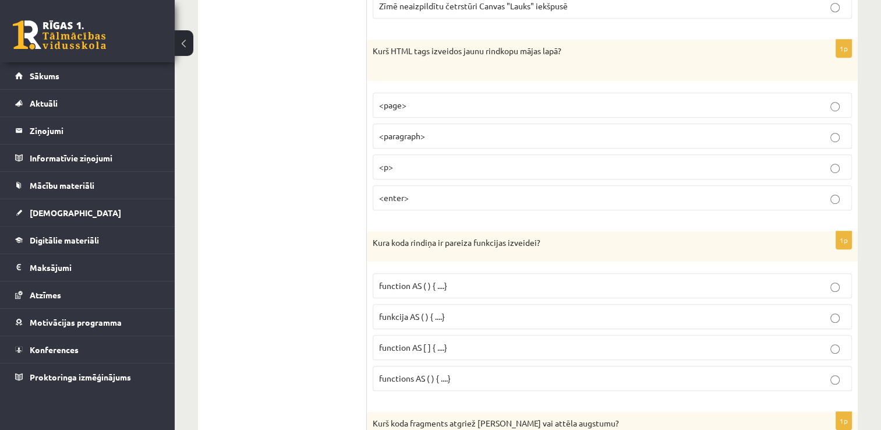
scroll to position [5157, 0]
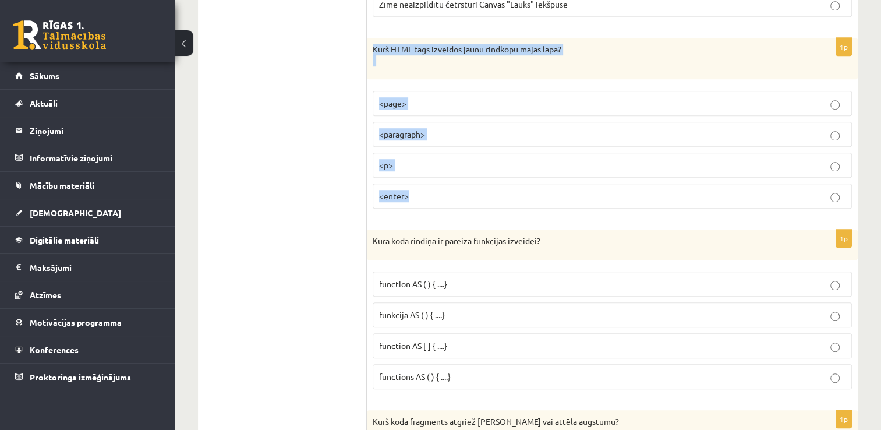
drag, startPoint x: 370, startPoint y: 23, endPoint x: 613, endPoint y: 171, distance: 283.8
click at [613, 171] on div "1p Kurš HTML tags izveidos jaunu rindkopu mājas lapā? <page> <paragraph> <p> <e…" at bounding box center [612, 128] width 491 height 180
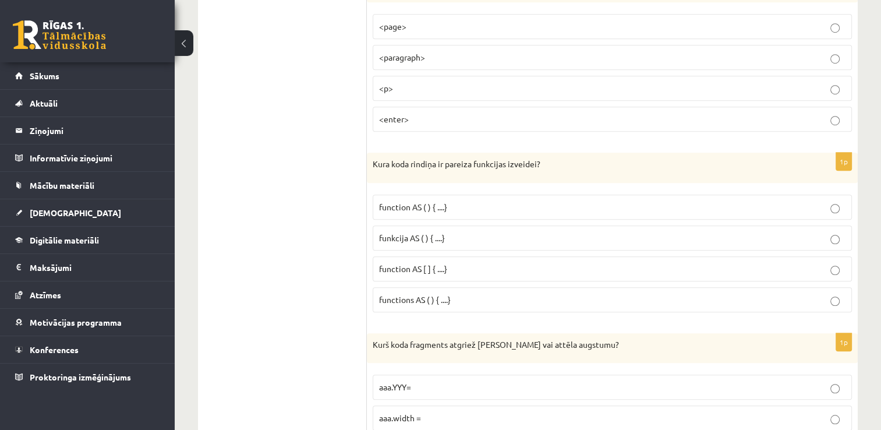
scroll to position [5274, 0]
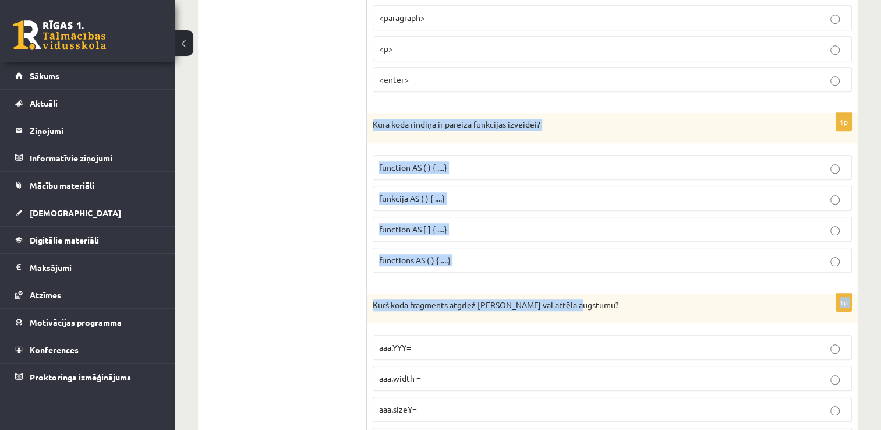
drag, startPoint x: 374, startPoint y: 102, endPoint x: 575, endPoint y: 259, distance: 255.2
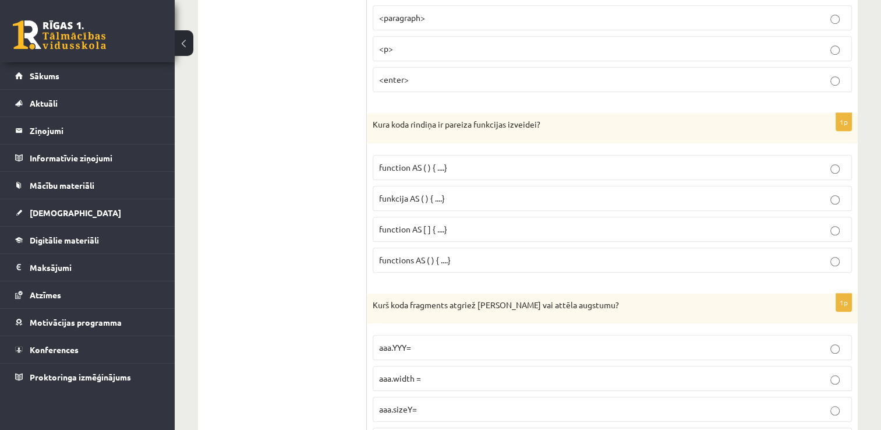
drag, startPoint x: 330, startPoint y: 183, endPoint x: 329, endPoint y: 175, distance: 8.2
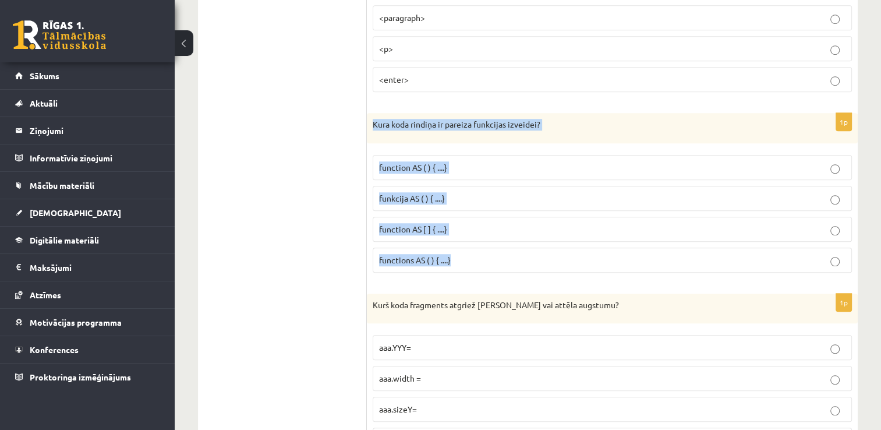
drag, startPoint x: 368, startPoint y: 99, endPoint x: 533, endPoint y: 243, distance: 219.2
click at [533, 243] on div "1p Kura koda rindiņa ir pareiza funkcijas izveidei? function AS ( ) { ....} fun…" at bounding box center [612, 197] width 491 height 169
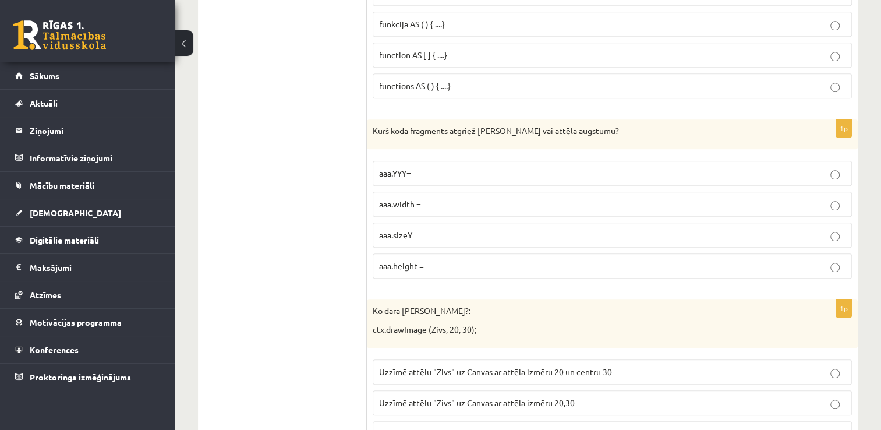
scroll to position [5448, 0]
click at [371, 119] on div "Kurš koda fragments atgriež Canvas vai attēla augstumu?" at bounding box center [612, 134] width 491 height 30
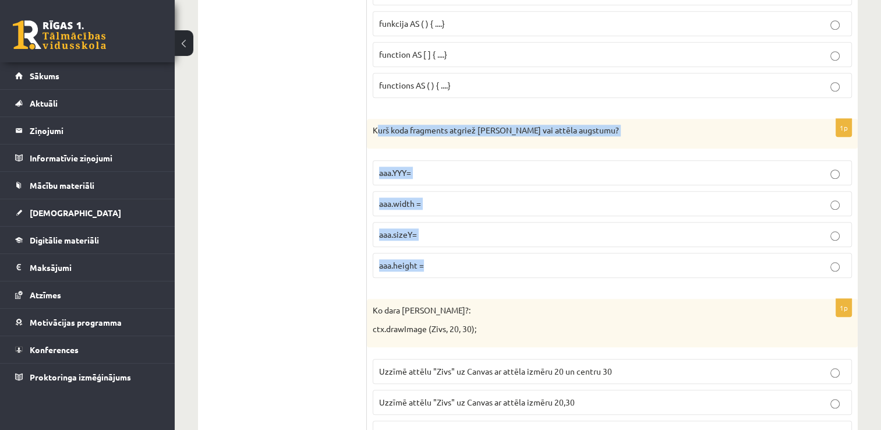
drag, startPoint x: 376, startPoint y: 105, endPoint x: 586, endPoint y: 232, distance: 245.9
click at [586, 232] on div "1p Kurš koda fragments atgriež Canvas vai attēla augstumu? aaa.YYY= aaa.width =…" at bounding box center [612, 203] width 491 height 169
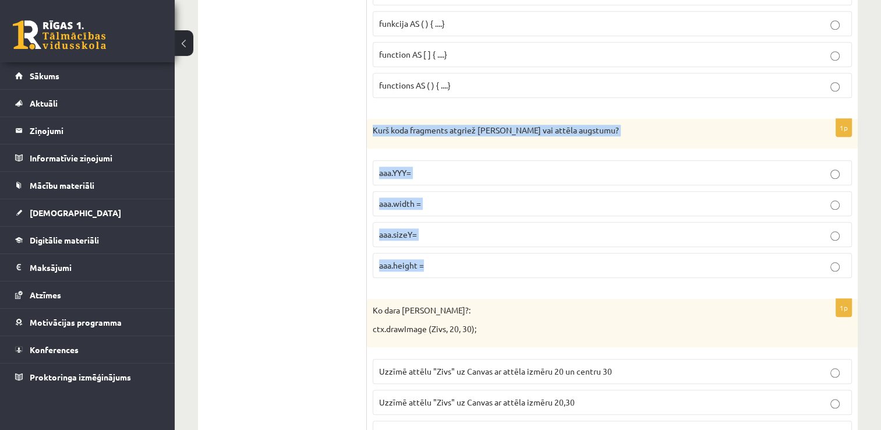
drag, startPoint x: 372, startPoint y: 104, endPoint x: 593, endPoint y: 260, distance: 271.3
click at [593, 260] on div "1p Kurš koda fragments atgriež Canvas vai attēla augstumu? aaa.YYY= aaa.width =…" at bounding box center [612, 203] width 491 height 169
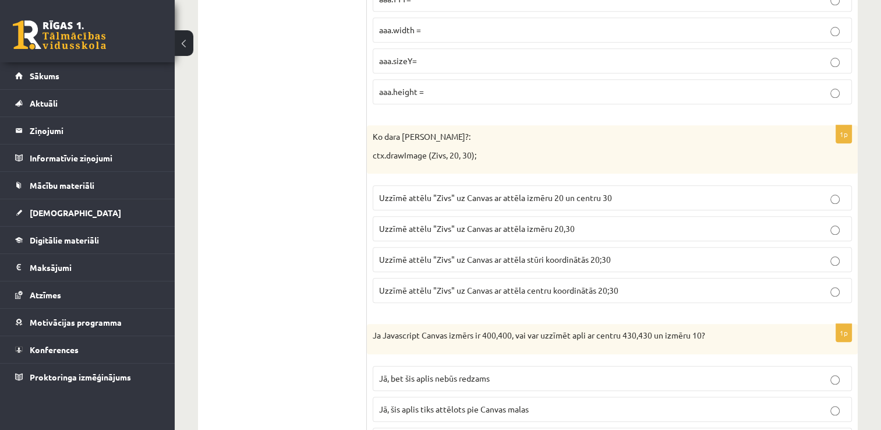
scroll to position [5623, 0]
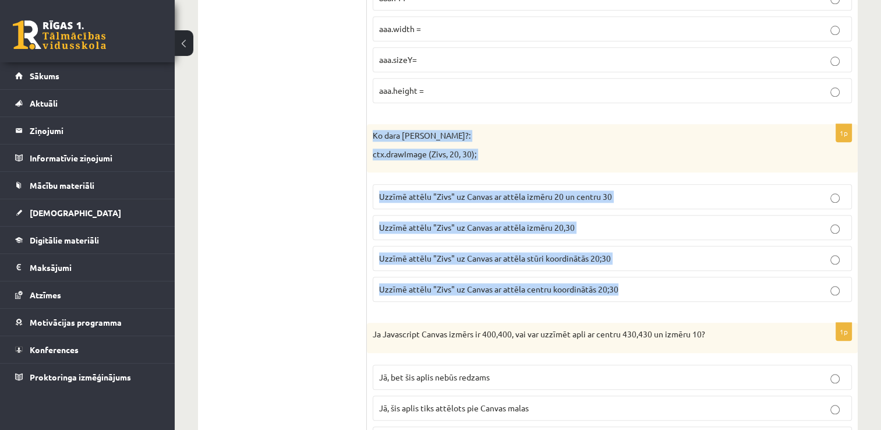
drag, startPoint x: 370, startPoint y: 106, endPoint x: 648, endPoint y: 269, distance: 322.6
click at [648, 269] on div "1p Ko dara koda rindiņa?: ctx.drawImage (Zivs, 20, 30); Uzzīmē attēlu "Zivs" uz…" at bounding box center [612, 217] width 491 height 187
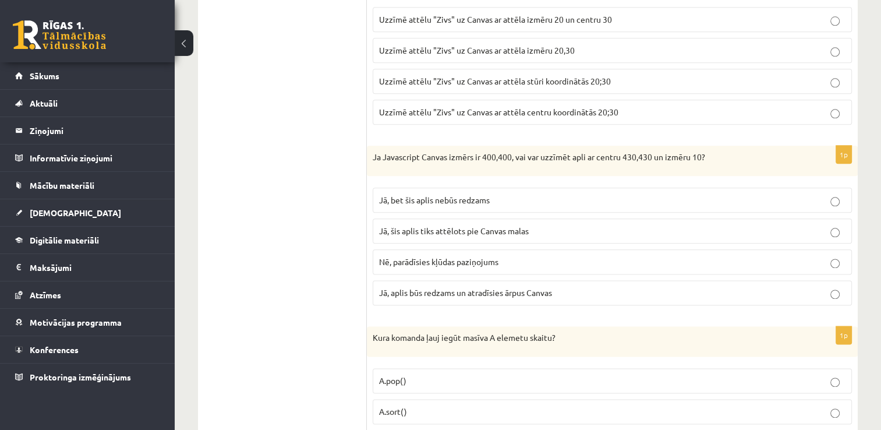
scroll to position [5798, 0]
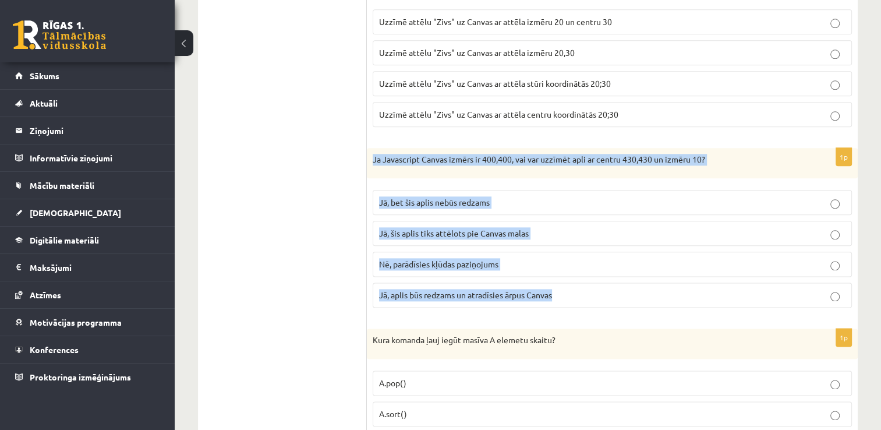
drag, startPoint x: 370, startPoint y: 127, endPoint x: 747, endPoint y: 256, distance: 397.8
click at [747, 256] on div "1p Ja Javascript Canvas izmērs ir 400,400, vai var uzzīmēt apli ar centru 430,4…" at bounding box center [612, 232] width 491 height 169
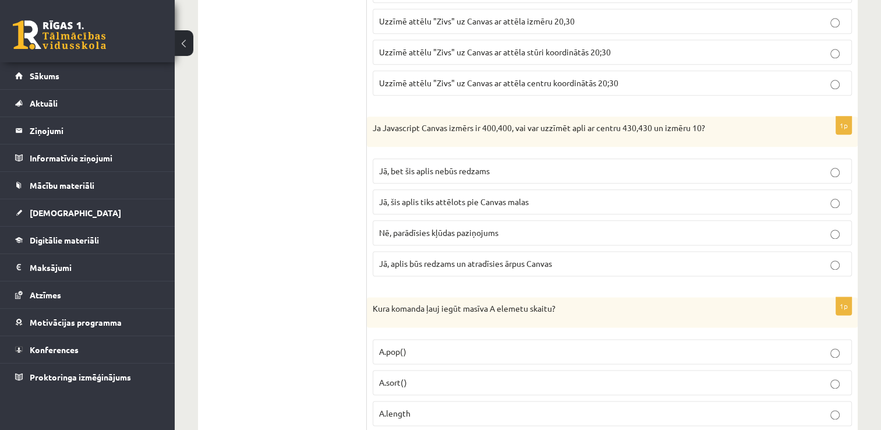
scroll to position [5872, 0]
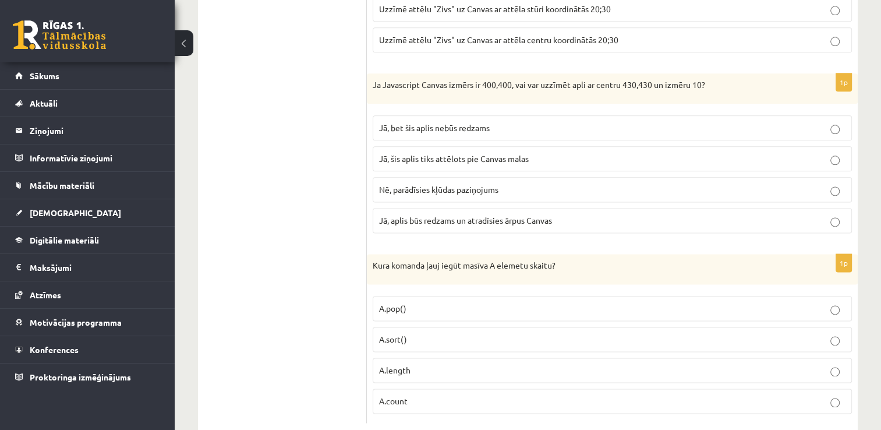
click at [599, 388] on label "A.count" at bounding box center [612, 400] width 479 height 25
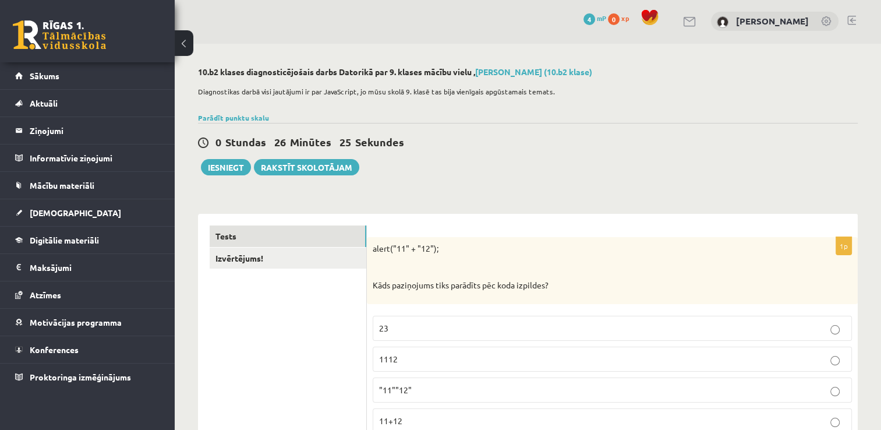
scroll to position [0, 0]
click at [221, 164] on button "Iesniegt" at bounding box center [226, 168] width 50 height 16
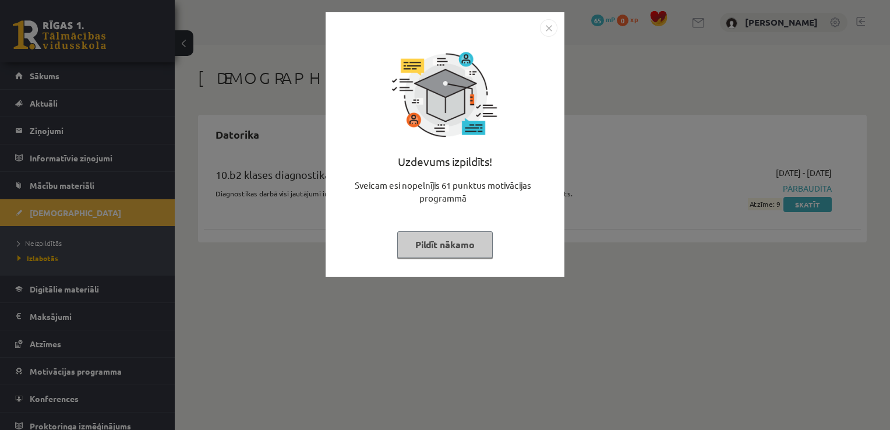
click at [424, 246] on button "Pildīt nākamo" at bounding box center [445, 244] width 96 height 27
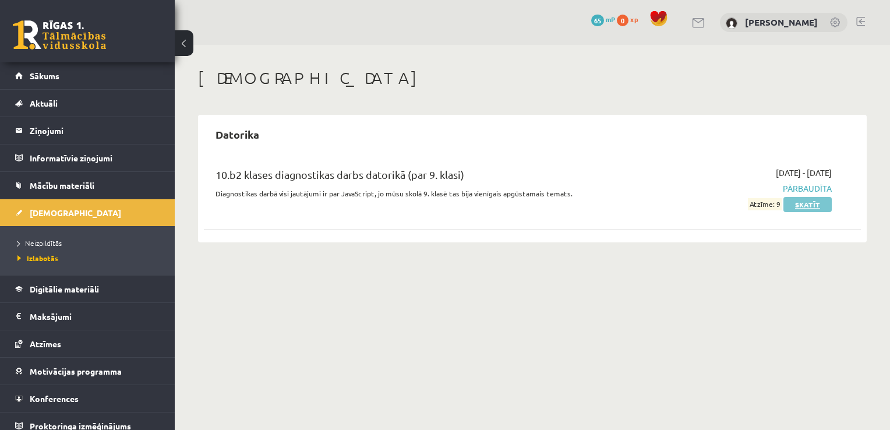
click at [804, 206] on link "Skatīt" at bounding box center [807, 204] width 48 height 15
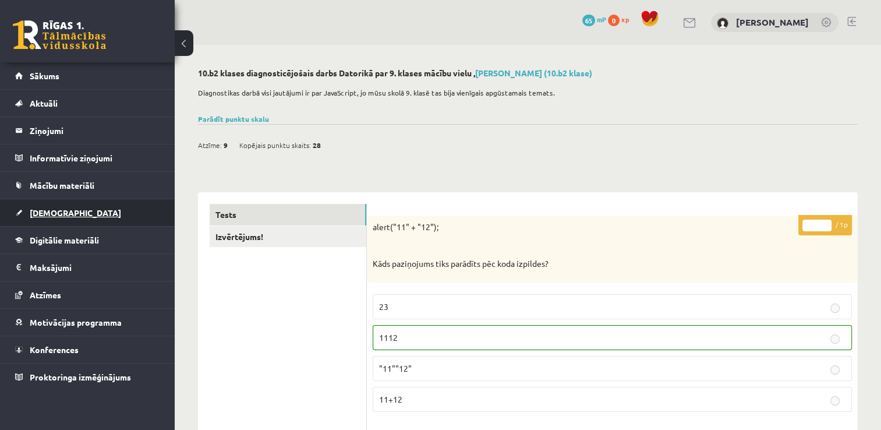
click at [61, 209] on span "[DEMOGRAPHIC_DATA]" at bounding box center [75, 212] width 91 height 10
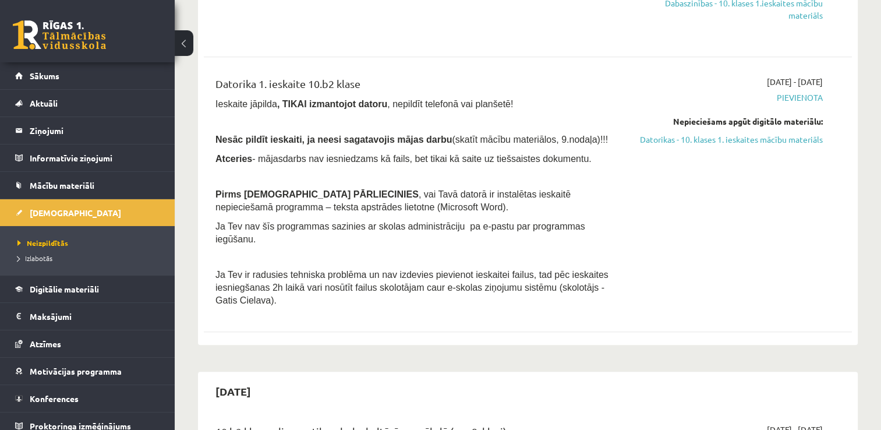
scroll to position [641, 0]
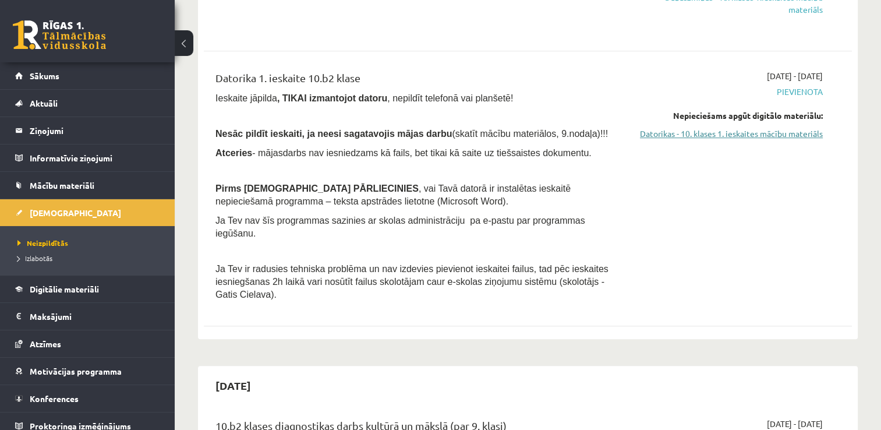
click at [741, 136] on link "Datorikas - 10. klases 1. ieskaites mācību materiāls" at bounding box center [727, 134] width 191 height 12
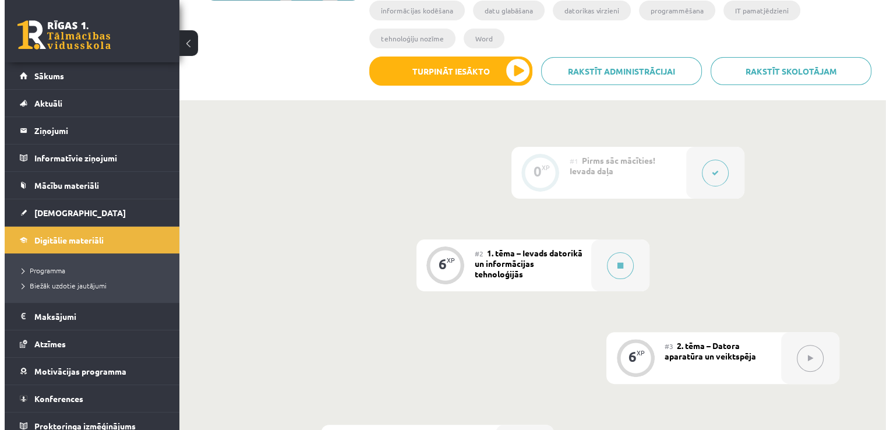
scroll to position [221, 0]
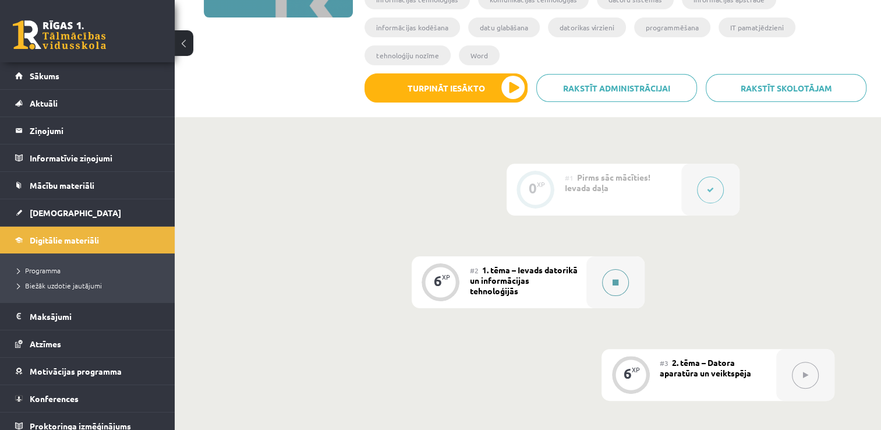
click at [614, 279] on icon at bounding box center [616, 282] width 6 height 7
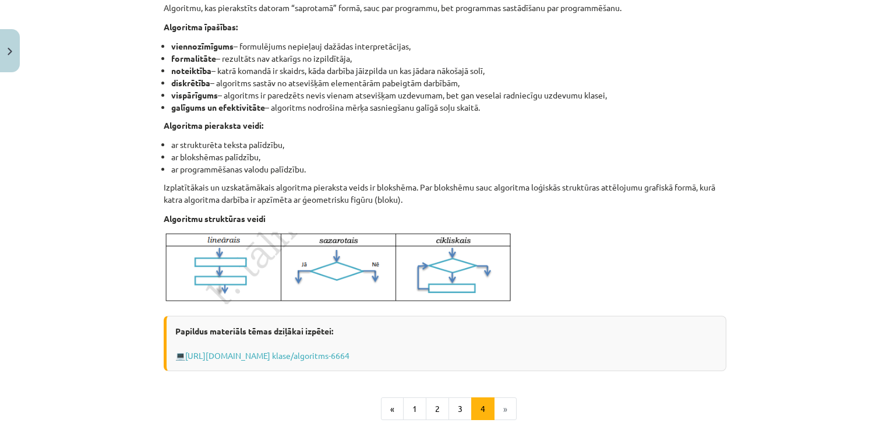
scroll to position [455, 0]
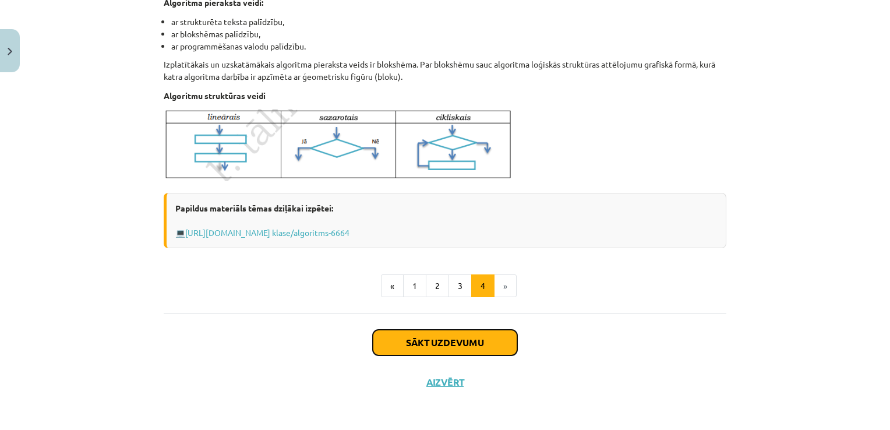
click at [494, 337] on button "Sākt uzdevumu" at bounding box center [445, 343] width 144 height 26
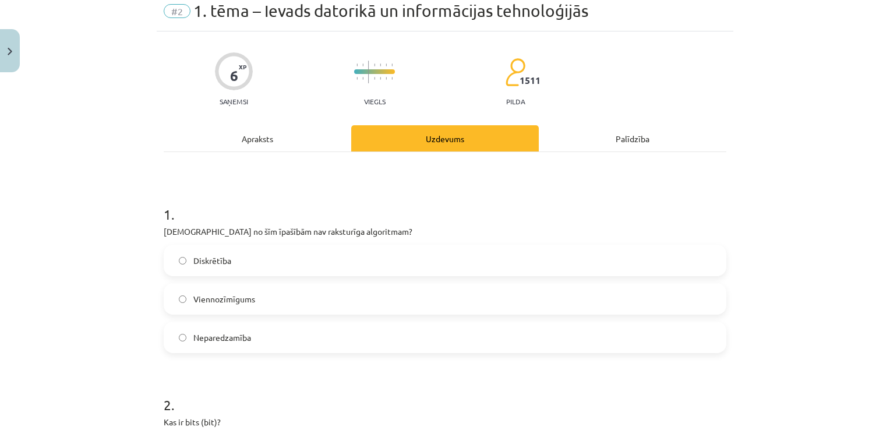
scroll to position [29, 0]
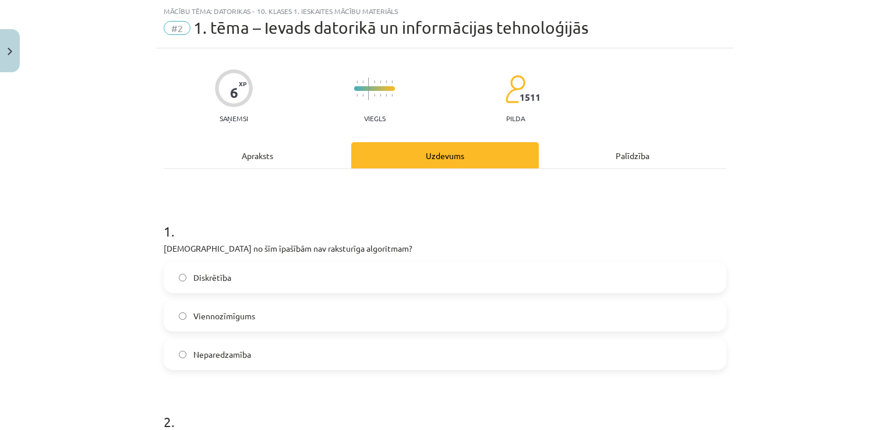
click at [193, 316] on span "Viennozīmīgums" at bounding box center [224, 316] width 62 height 12
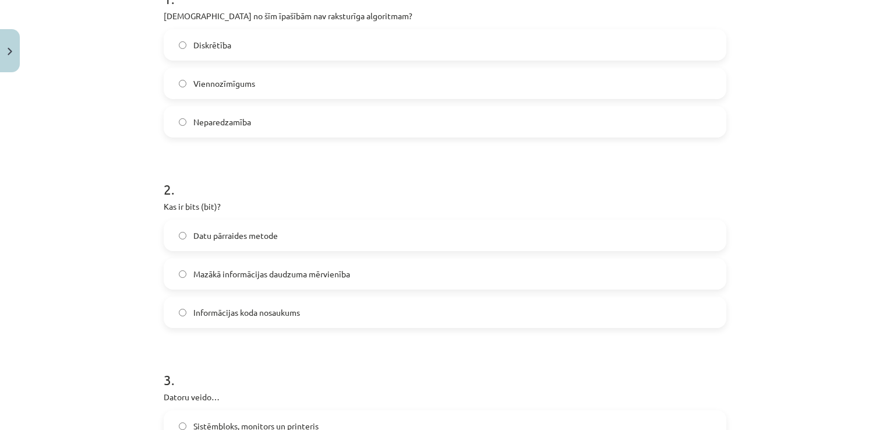
scroll to position [262, 0]
click at [333, 273] on span "Mazākā informācijas daudzuma mērvienība" at bounding box center [271, 273] width 157 height 12
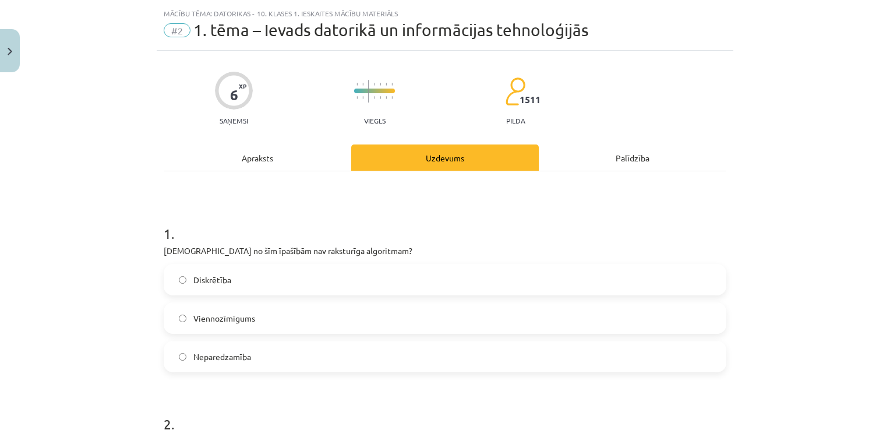
scroll to position [0, 0]
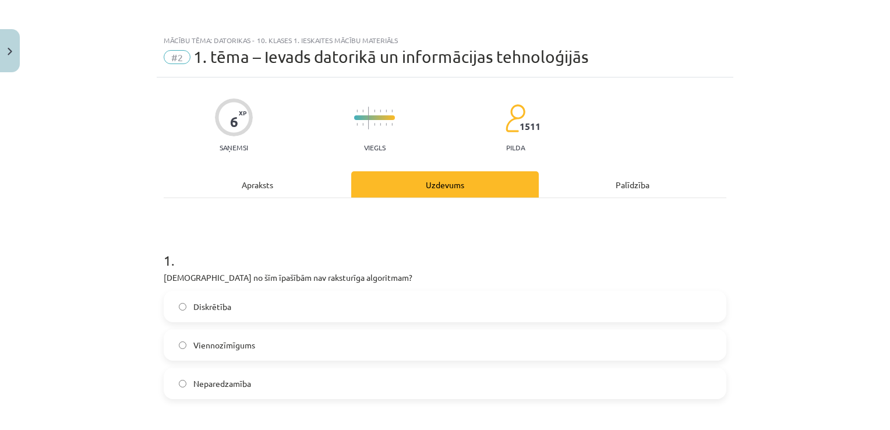
click at [264, 186] on div "Apraksts" at bounding box center [258, 184] width 188 height 26
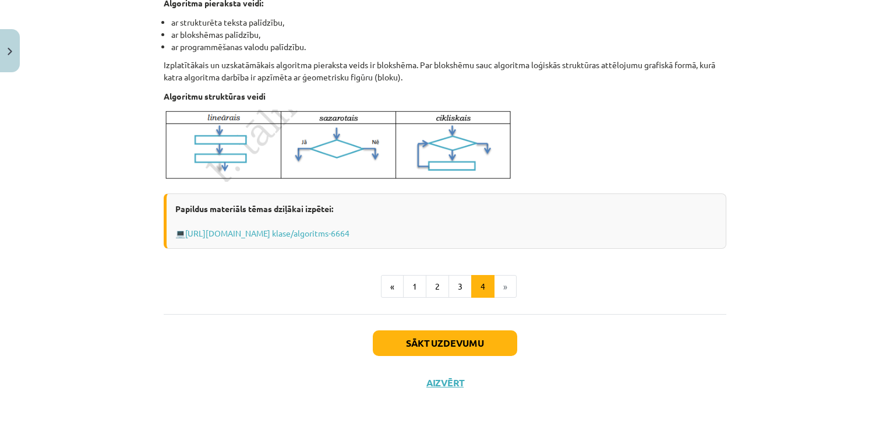
scroll to position [455, 0]
click at [459, 285] on button "3" at bounding box center [459, 285] width 23 height 23
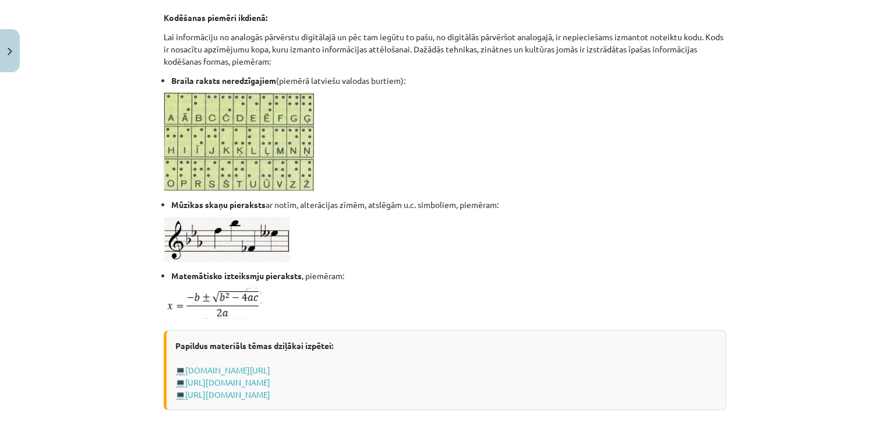
scroll to position [752, 0]
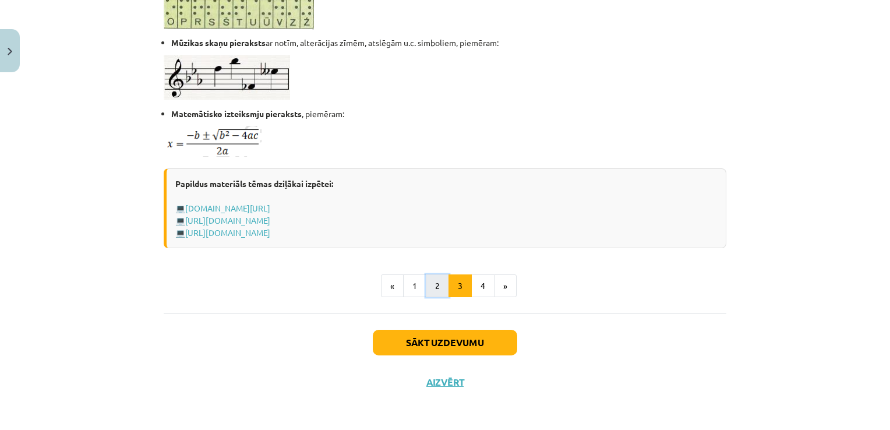
click at [434, 281] on button "2" at bounding box center [437, 285] width 23 height 23
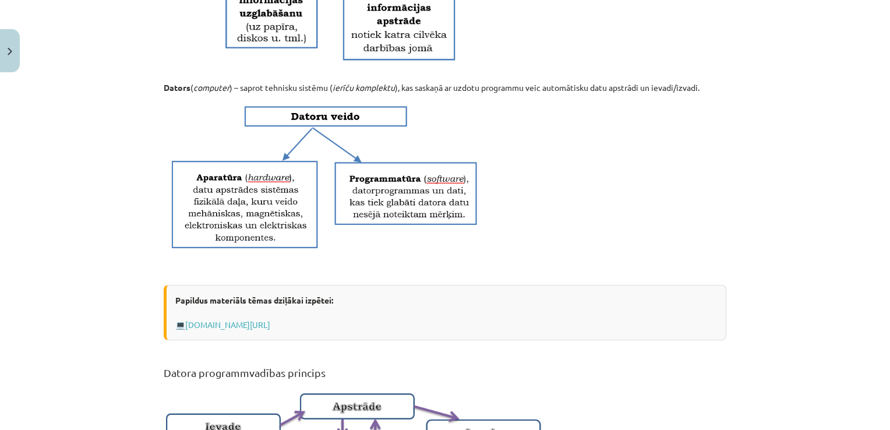
scroll to position [732, 0]
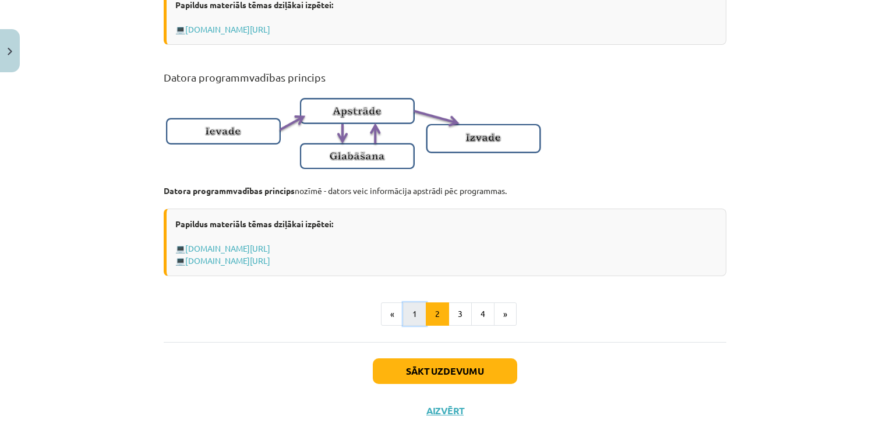
click at [403, 323] on button "1" at bounding box center [414, 313] width 23 height 23
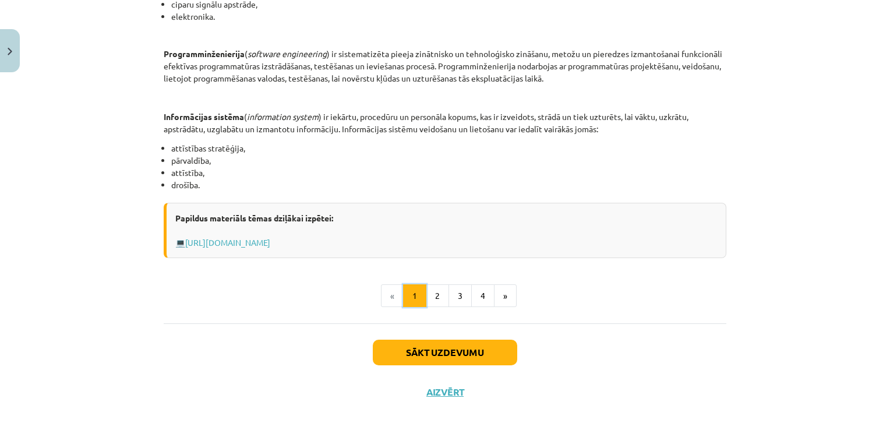
scroll to position [557, 0]
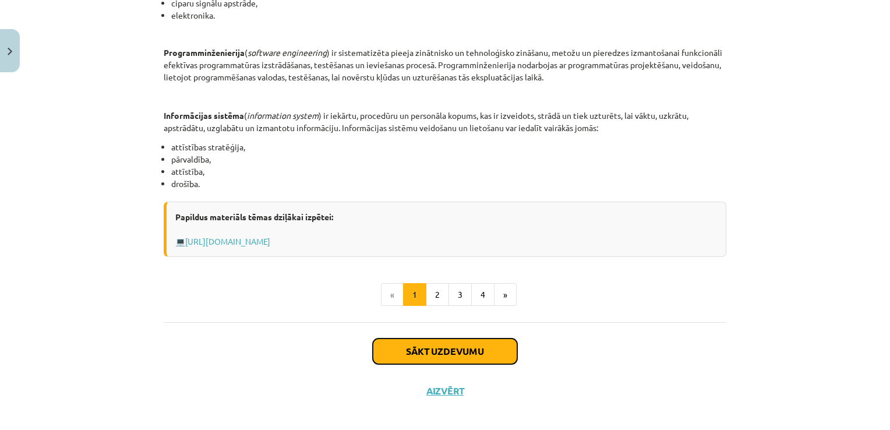
click at [426, 346] on button "Sākt uzdevumu" at bounding box center [445, 351] width 144 height 26
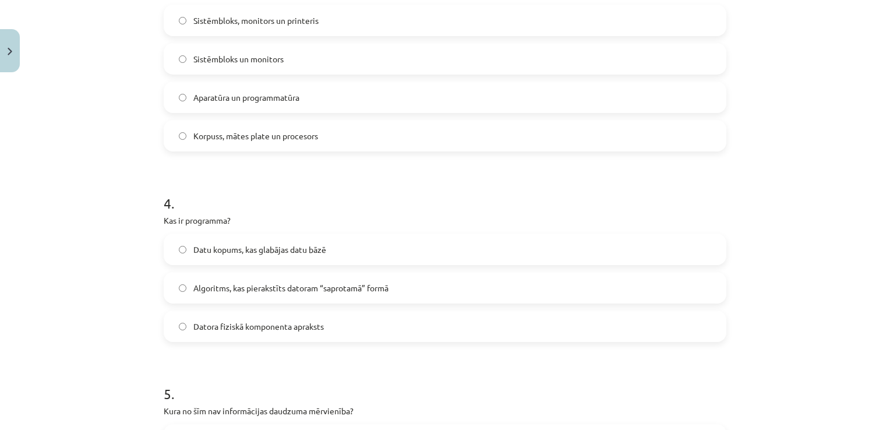
scroll to position [611, 0]
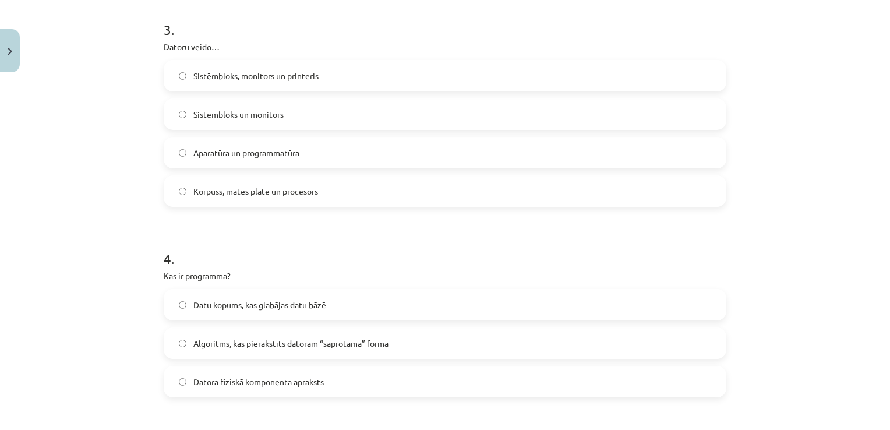
click at [226, 143] on label "Aparatūra un programmatūra" at bounding box center [445, 152] width 560 height 29
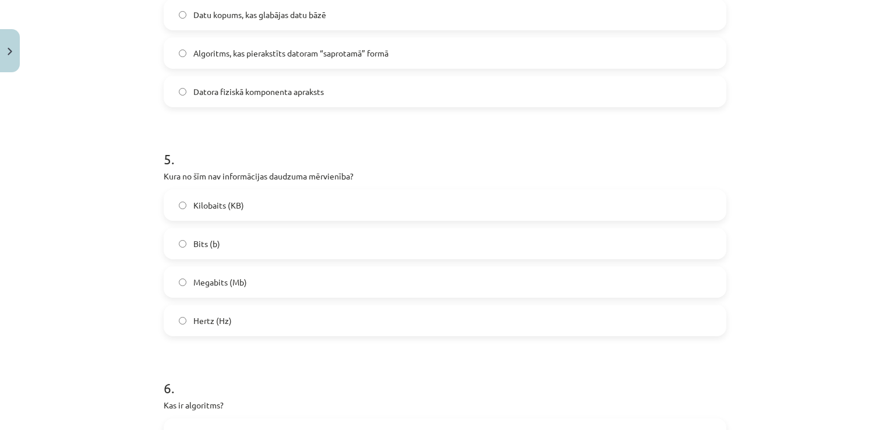
scroll to position [903, 0]
drag, startPoint x: 241, startPoint y: 168, endPoint x: 320, endPoint y: 232, distance: 101.4
click at [320, 232] on div "5 . Kura no šīm nav informācijas daudzuma mērvienība? Kilobaits (KB) Bits (b) M…" at bounding box center [445, 232] width 563 height 206
click at [93, 150] on div "Mācību tēma: Datorikas - 10. klases 1. ieskaites mācību materiāls #2 1. tēma – …" at bounding box center [445, 215] width 890 height 430
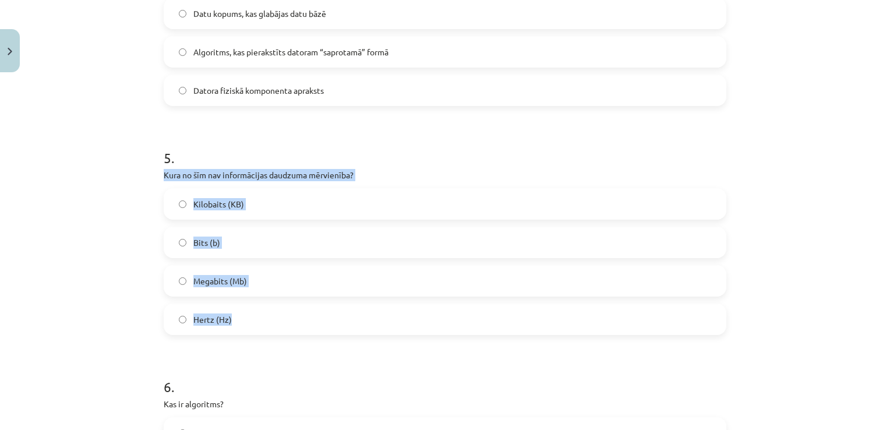
drag, startPoint x: 153, startPoint y: 165, endPoint x: 293, endPoint y: 320, distance: 209.0
copy div "Kura no šīm nav informācijas daudzuma mērvienība? Kilobaits (KB) Bits (b) Megab…"
click at [133, 283] on div "Mācību tēma: Datorikas - 10. klases 1. ieskaites mācību materiāls #2 1. tēma – …" at bounding box center [445, 215] width 890 height 430
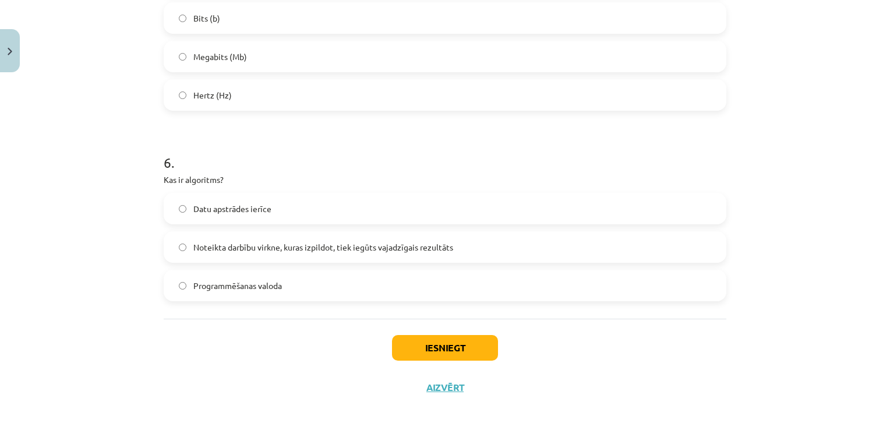
scroll to position [1132, 0]
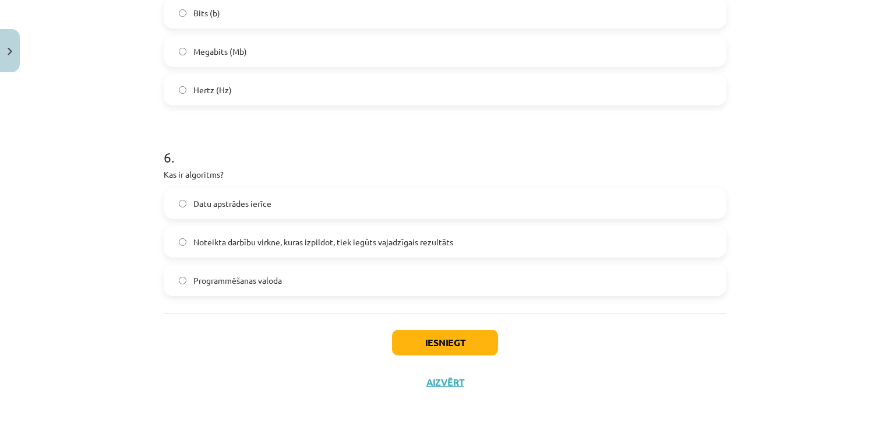
click at [182, 239] on label "Noteikta darbību virkne, kuras izpildot, tiek iegūts vajadzīgais rezultāts" at bounding box center [445, 241] width 560 height 29
click at [421, 338] on button "Iesniegt" at bounding box center [445, 343] width 106 height 26
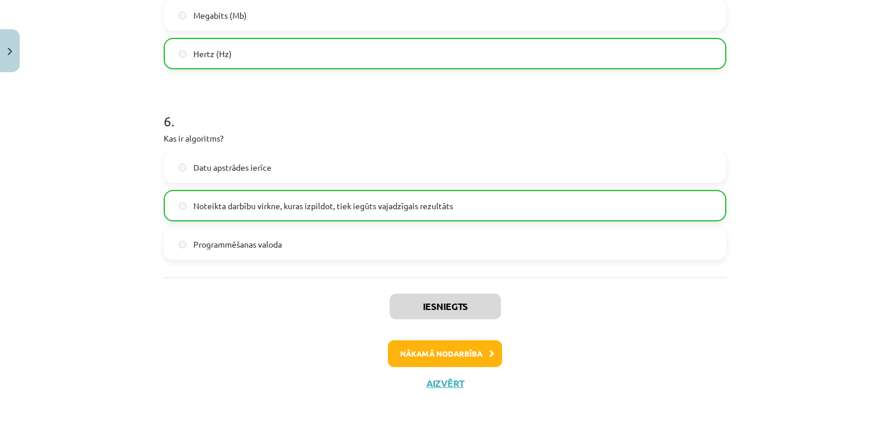
scroll to position [1169, 0]
click at [431, 341] on button "Nākamā nodarbība" at bounding box center [445, 352] width 114 height 27
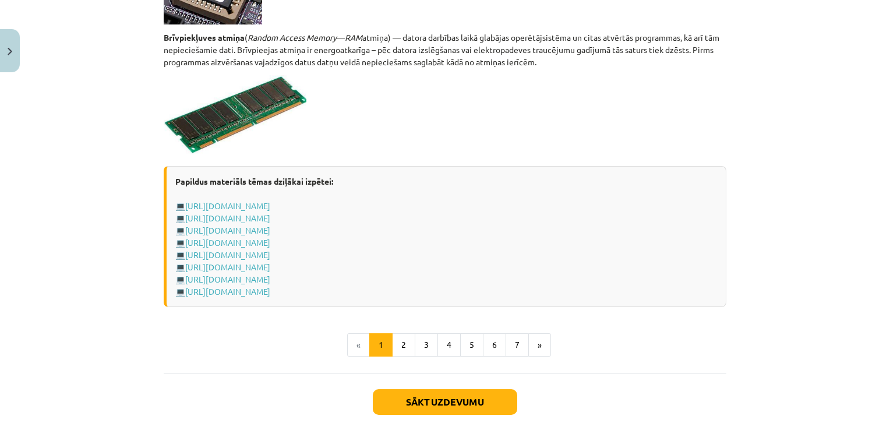
scroll to position [2005, 0]
click at [270, 201] on link "https://www.uzdevumi.lv/p/informatika/7-klase/it-pamatjedzieni-9881/re-f090ab19…" at bounding box center [227, 205] width 85 height 10
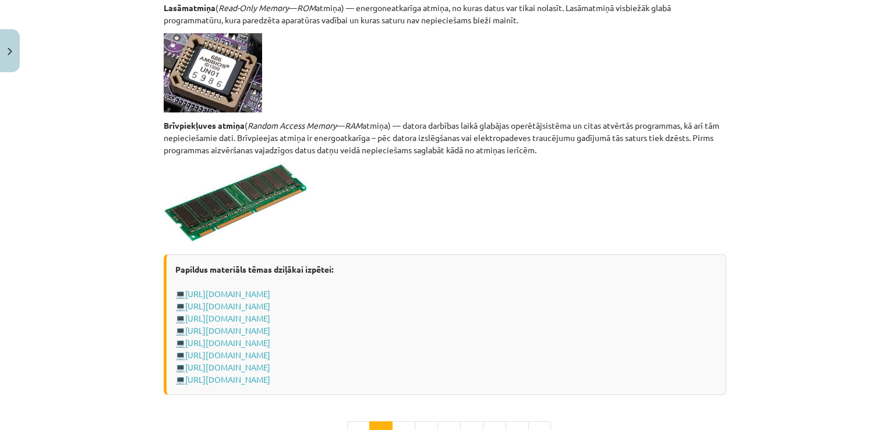
scroll to position [2063, 0]
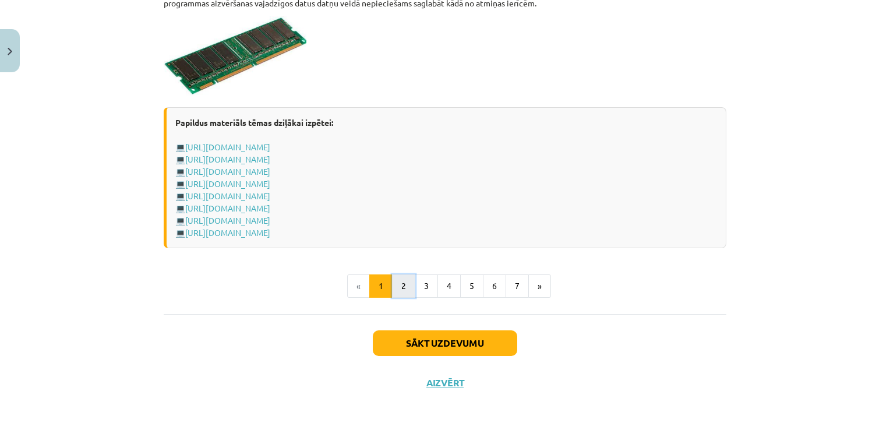
click at [396, 282] on button "2" at bounding box center [403, 285] width 23 height 23
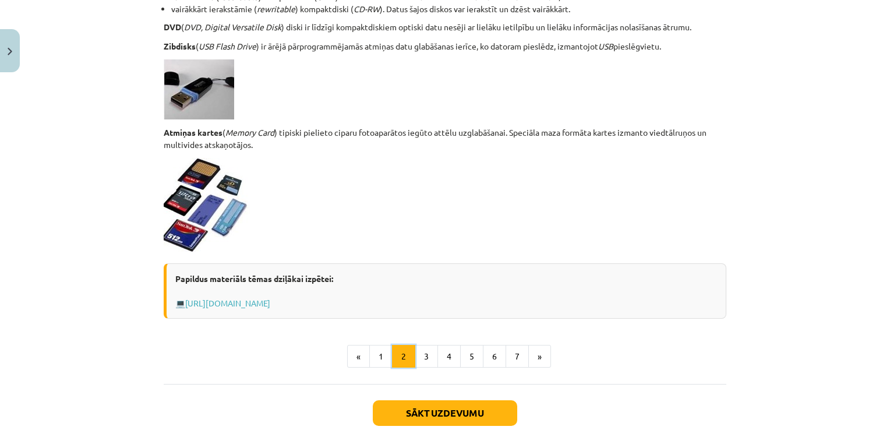
scroll to position [1017, 0]
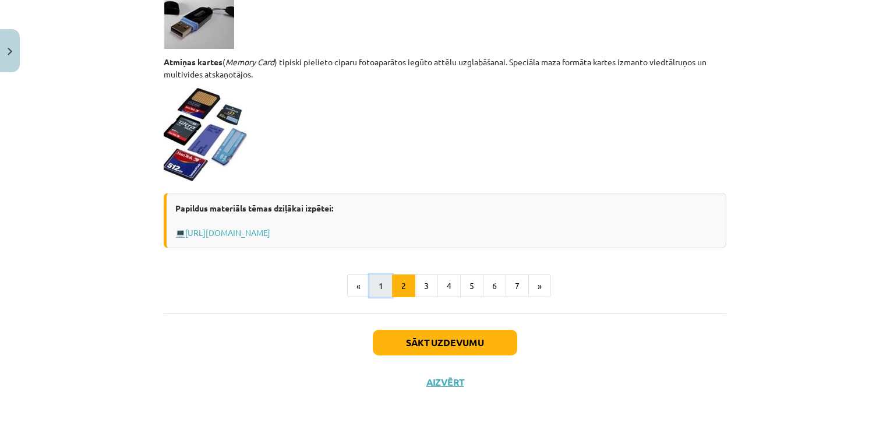
click at [376, 282] on button "1" at bounding box center [380, 285] width 23 height 23
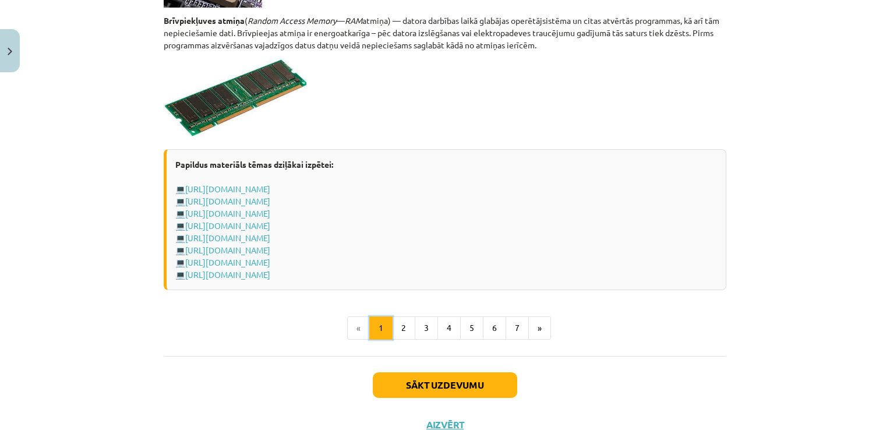
scroll to position [2038, 0]
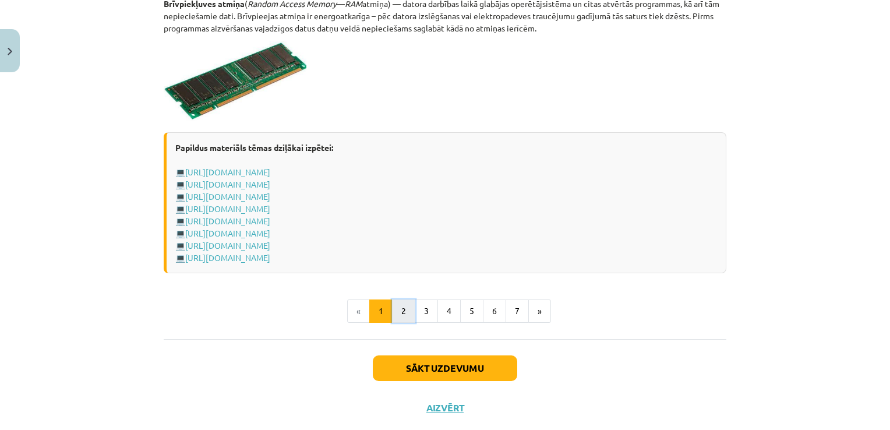
click at [406, 302] on button "2" at bounding box center [403, 310] width 23 height 23
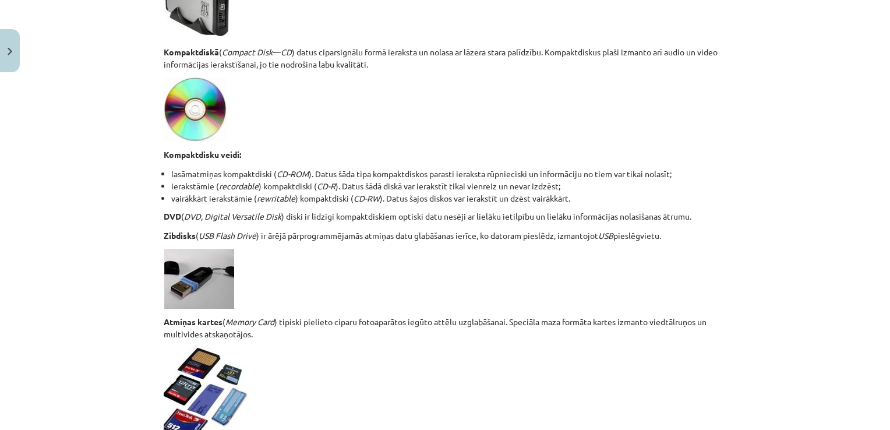
scroll to position [1017, 0]
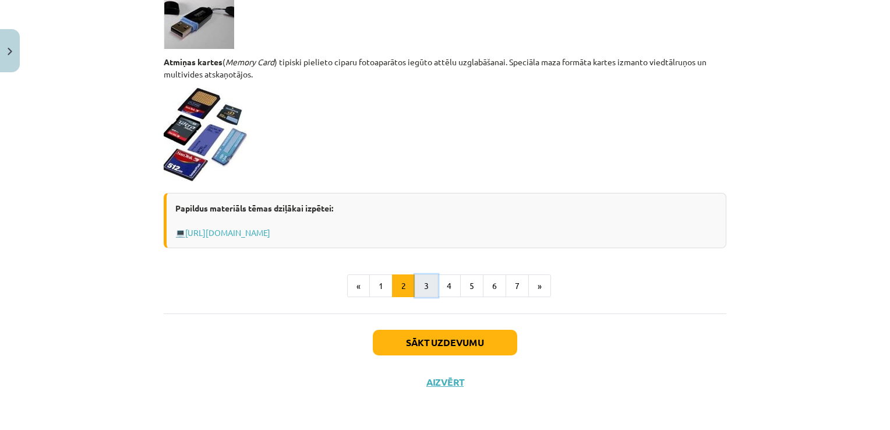
click at [425, 289] on button "3" at bounding box center [426, 285] width 23 height 23
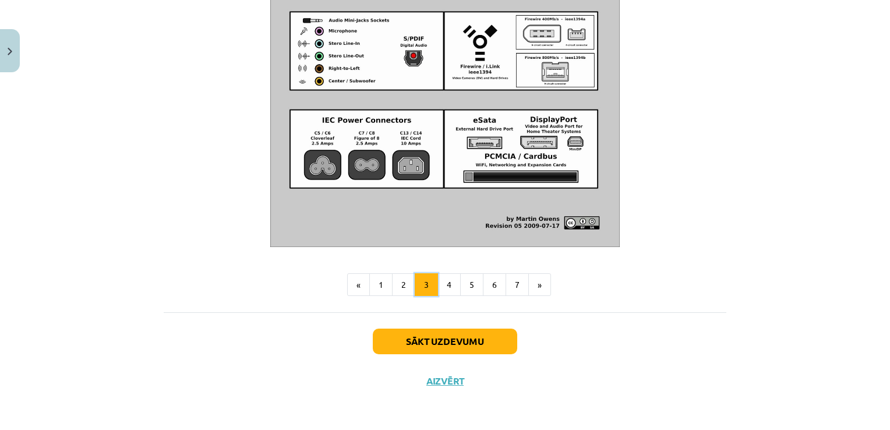
scroll to position [1361, 0]
click at [375, 285] on button "1" at bounding box center [380, 284] width 23 height 23
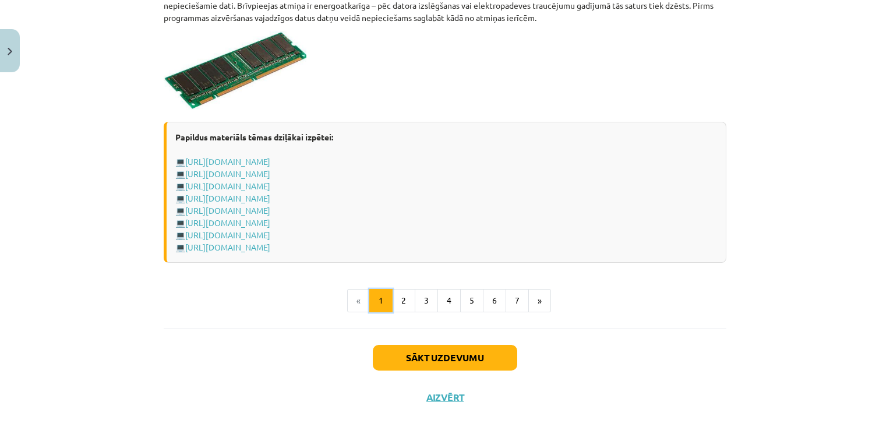
scroll to position [2063, 0]
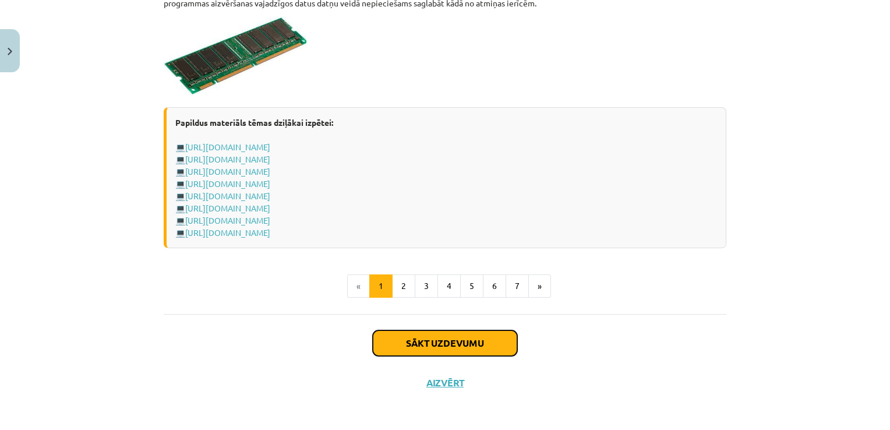
click at [412, 334] on button "Sākt uzdevumu" at bounding box center [445, 343] width 144 height 26
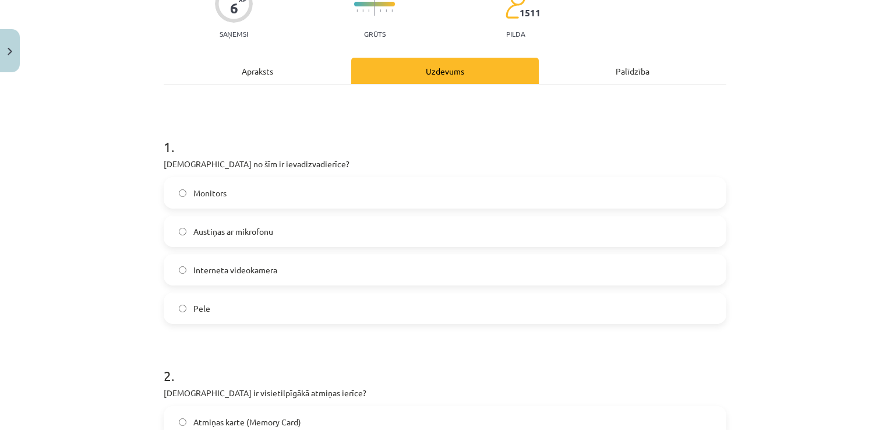
scroll to position [146, 0]
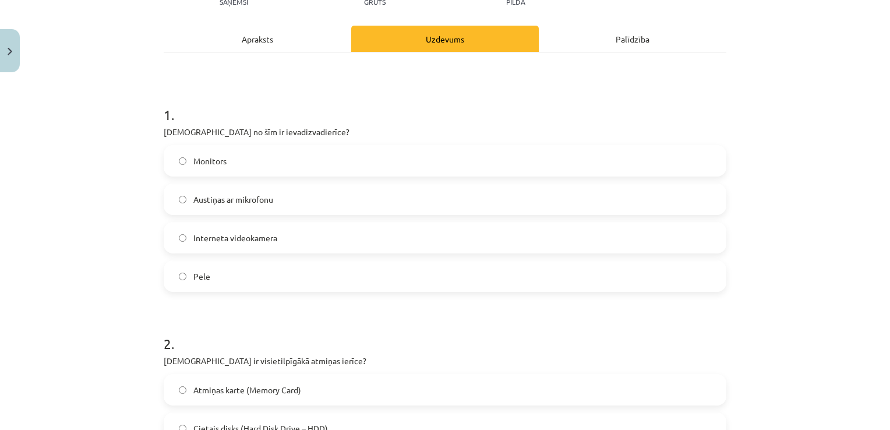
click at [226, 196] on span "Austiņas ar mikrofonu" at bounding box center [233, 199] width 80 height 12
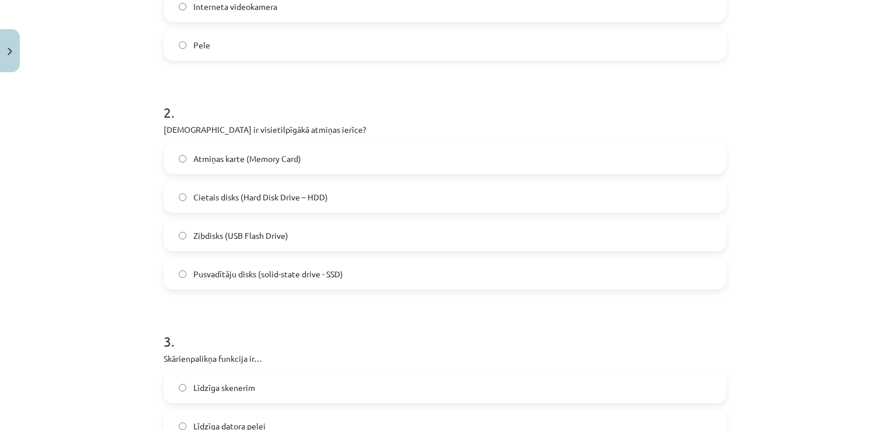
scroll to position [379, 0]
drag, startPoint x: 141, startPoint y: 122, endPoint x: 415, endPoint y: 281, distance: 316.5
click at [415, 281] on div "Mācību tēma: Datorikas - 10. klases 1. ieskaites mācību materiāls #3 2. tēma – …" at bounding box center [445, 215] width 890 height 430
copy div "Kura ir visietilpīgākā atmiņas ierīce? Atmiņas karte (Memory Card) Cietais disk…"
click at [296, 339] on h1 "3 ." at bounding box center [445, 329] width 563 height 36
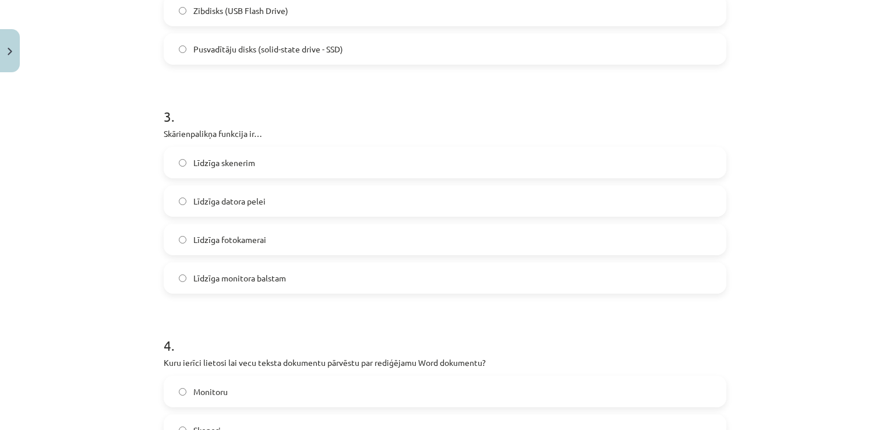
scroll to position [611, 0]
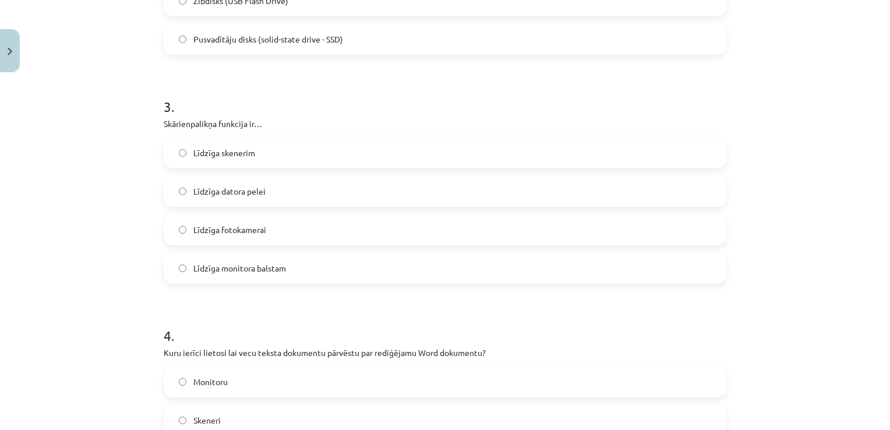
click at [230, 190] on span "Līdzīga datora pelei" at bounding box center [229, 191] width 72 height 12
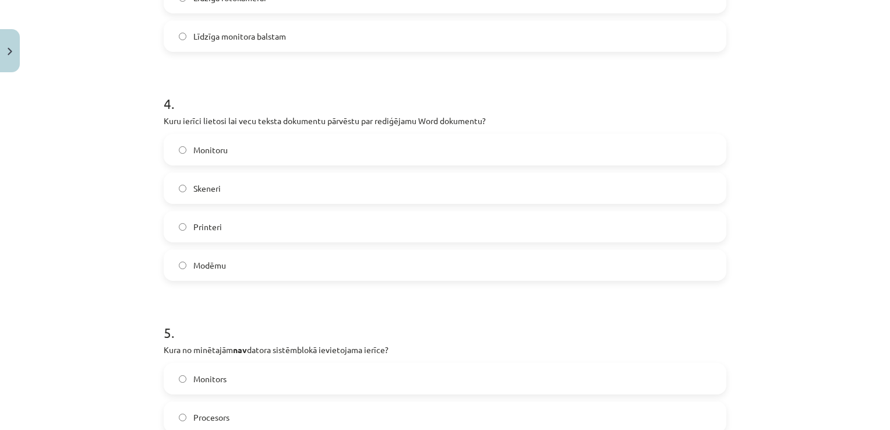
scroll to position [844, 0]
click at [211, 187] on span "Skeneri" at bounding box center [206, 187] width 27 height 12
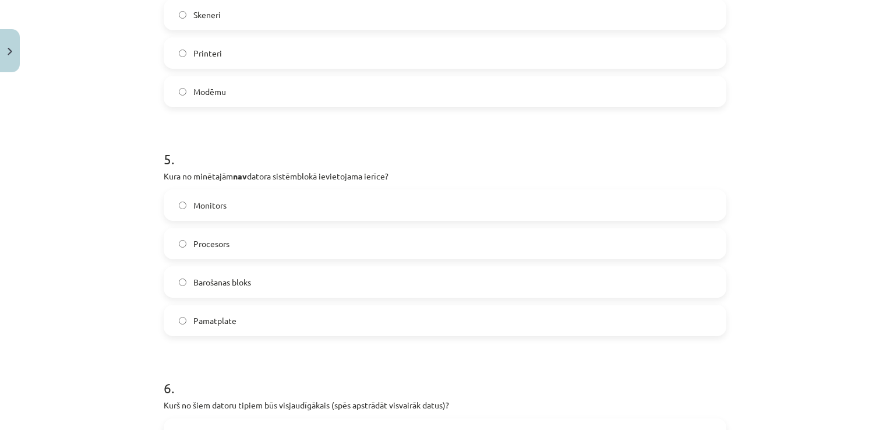
scroll to position [1019, 0]
click at [209, 201] on span "Monitors" at bounding box center [209, 203] width 33 height 12
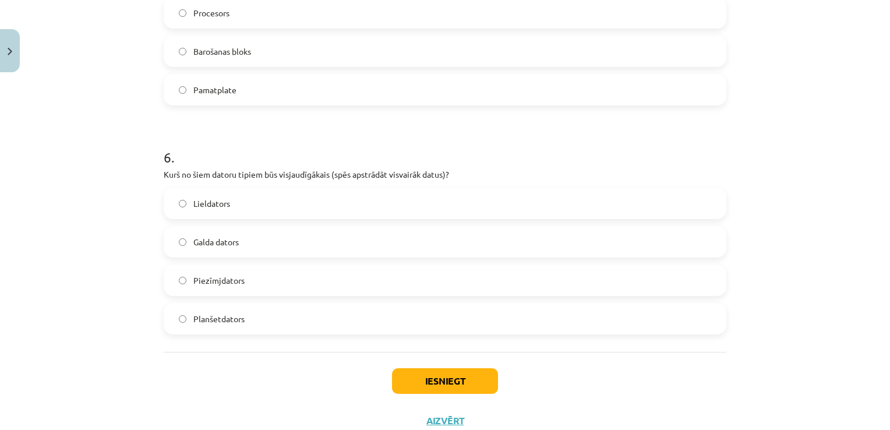
scroll to position [1252, 0]
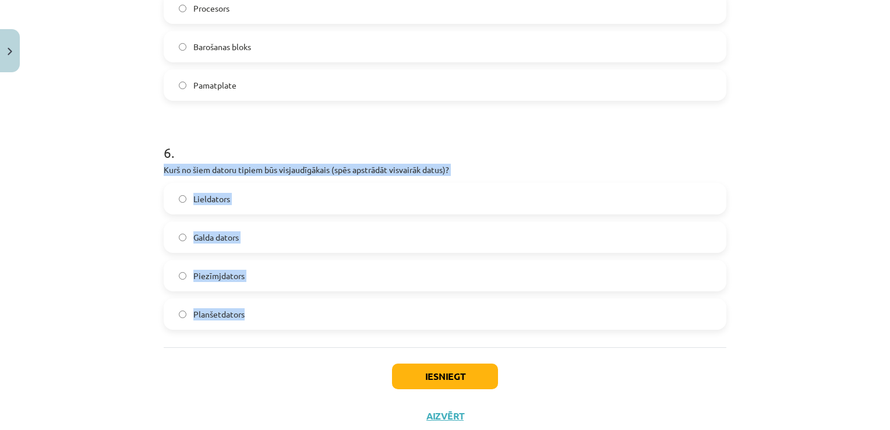
drag, startPoint x: 148, startPoint y: 164, endPoint x: 539, endPoint y: 321, distance: 421.0
click at [539, 321] on div "Mācību tēma: Datorikas - 10. klases 1. ieskaites mācību materiāls #3 2. tēma – …" at bounding box center [445, 215] width 890 height 430
copy div "Kurš no šiem datoru tipiem būs visjaudīgākais (spēs apstrādāt visvairāk datus)?…"
click at [180, 192] on label "Lieldators" at bounding box center [445, 198] width 560 height 29
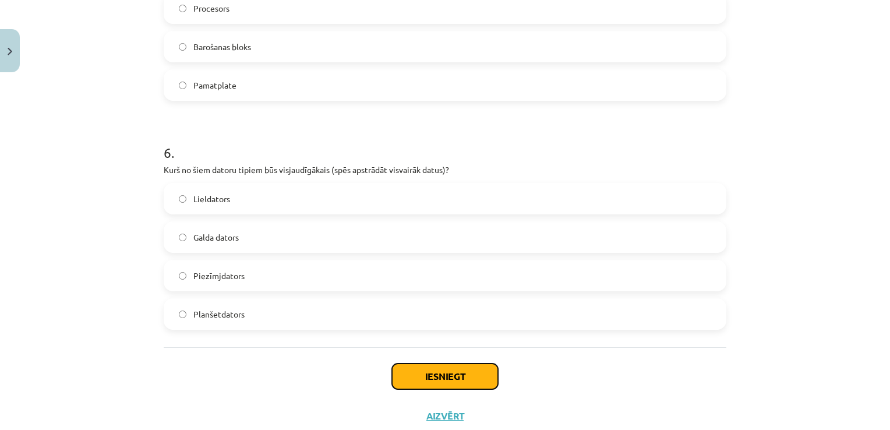
click at [440, 375] on button "Iesniegt" at bounding box center [445, 376] width 106 height 26
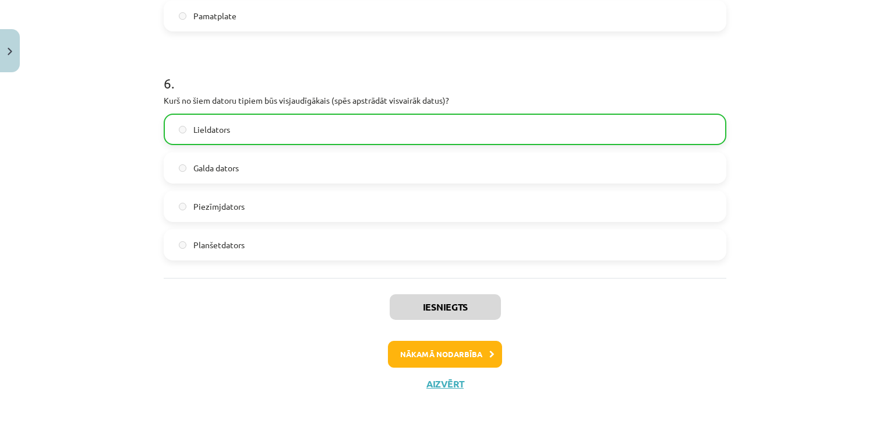
scroll to position [1323, 0]
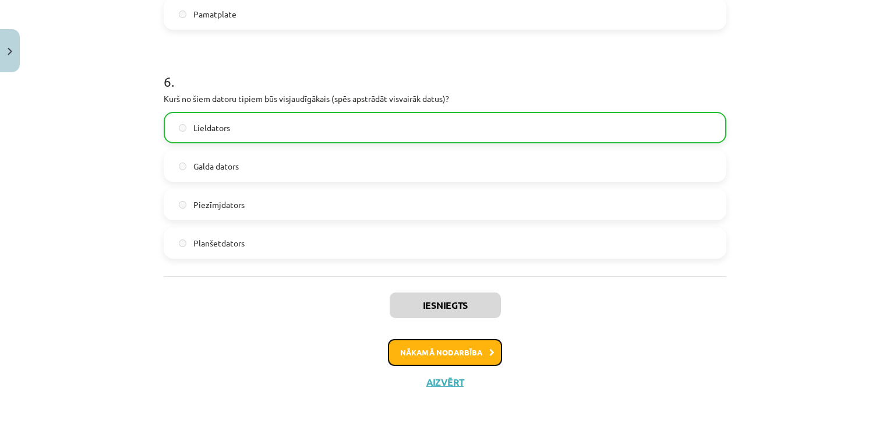
click at [462, 348] on button "Nākamā nodarbība" at bounding box center [445, 352] width 114 height 27
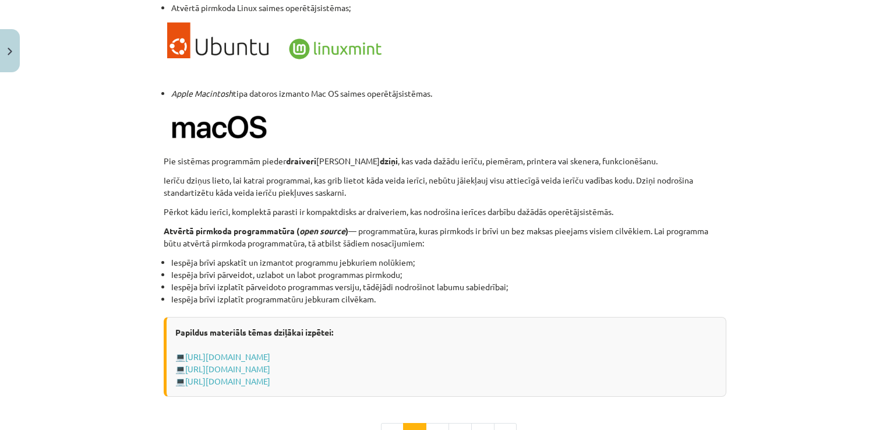
scroll to position [1102, 0]
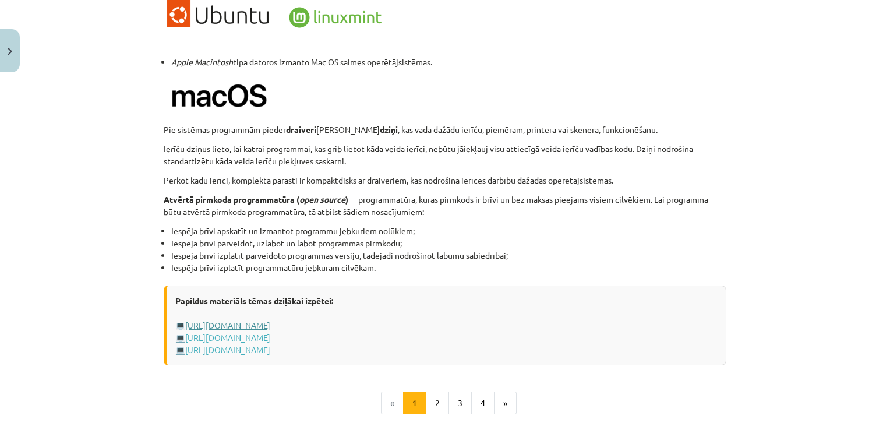
click at [270, 325] on link "http://www.uzdevumi.lv/p/informatika/10-klase/programmatura-7483/re-b1fc1f7f-1c…" at bounding box center [227, 325] width 85 height 10
click at [270, 320] on link "http://www.uzdevumi.lv/p/informatika/10-klase/programmatura-7483/re-b1fc1f7f-1c…" at bounding box center [227, 325] width 85 height 10
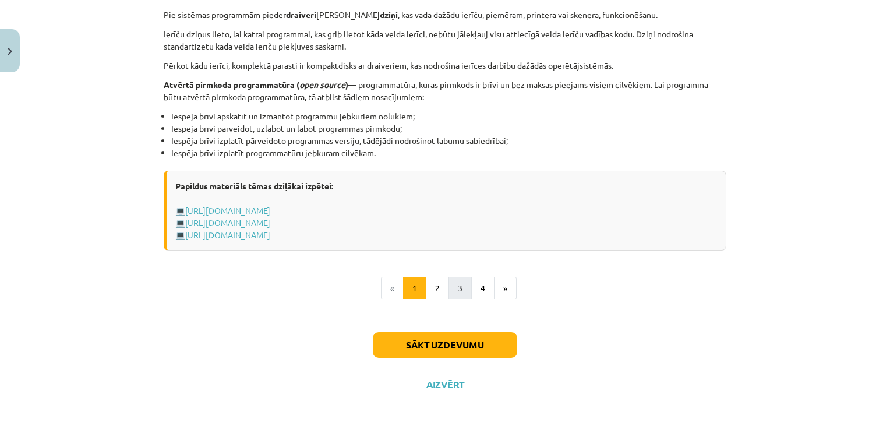
scroll to position [1218, 0]
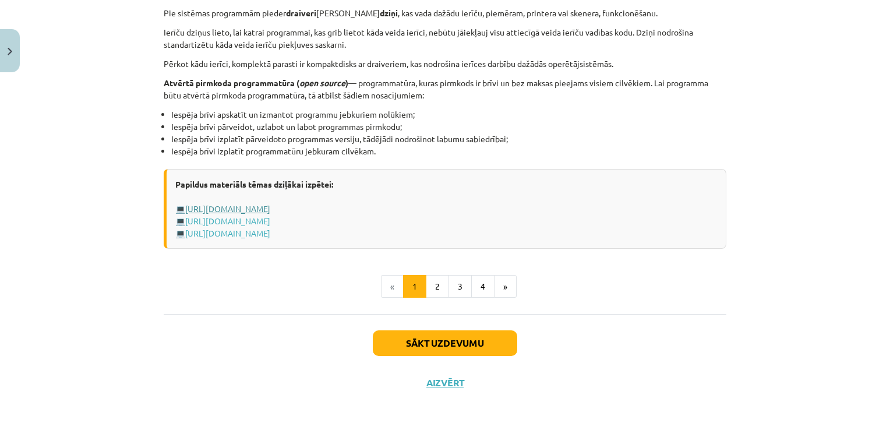
click at [270, 204] on link "http://www.uzdevumi.lv/p/informatika/10-klase/programmatura-7483/re-b1fc1f7f-1c…" at bounding box center [227, 208] width 85 height 10
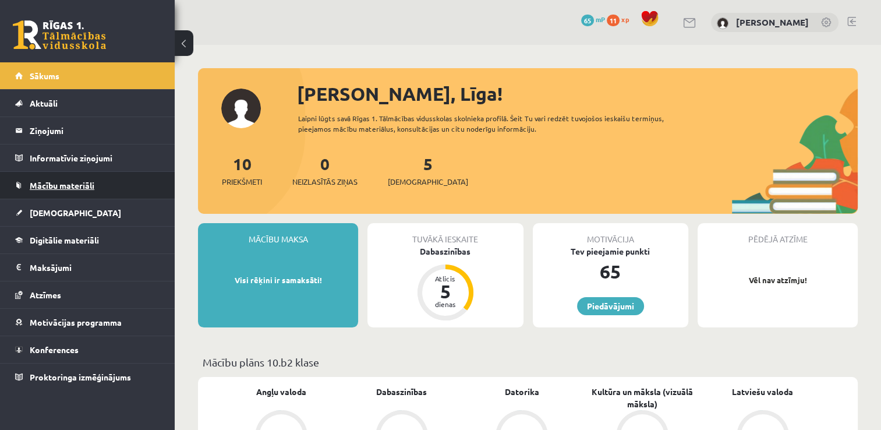
click at [97, 181] on link "Mācību materiāli" at bounding box center [87, 185] width 145 height 27
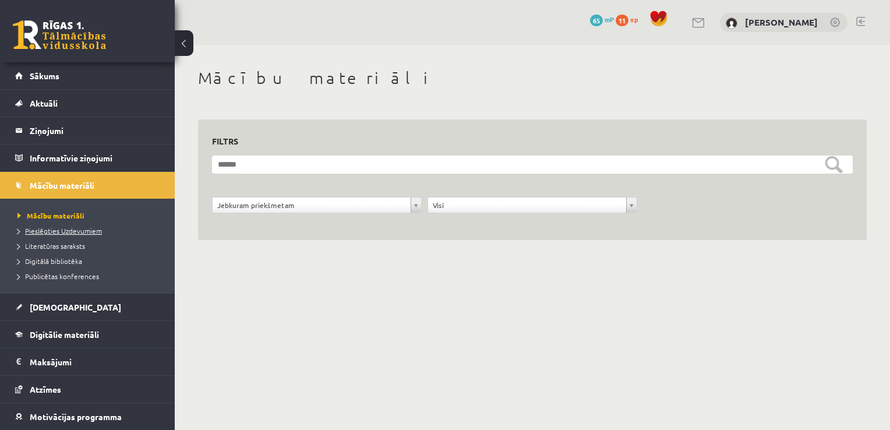
click at [94, 228] on span "Pieslēgties Uzdevumiem" at bounding box center [59, 230] width 84 height 9
